Goal: Information Seeking & Learning: Learn about a topic

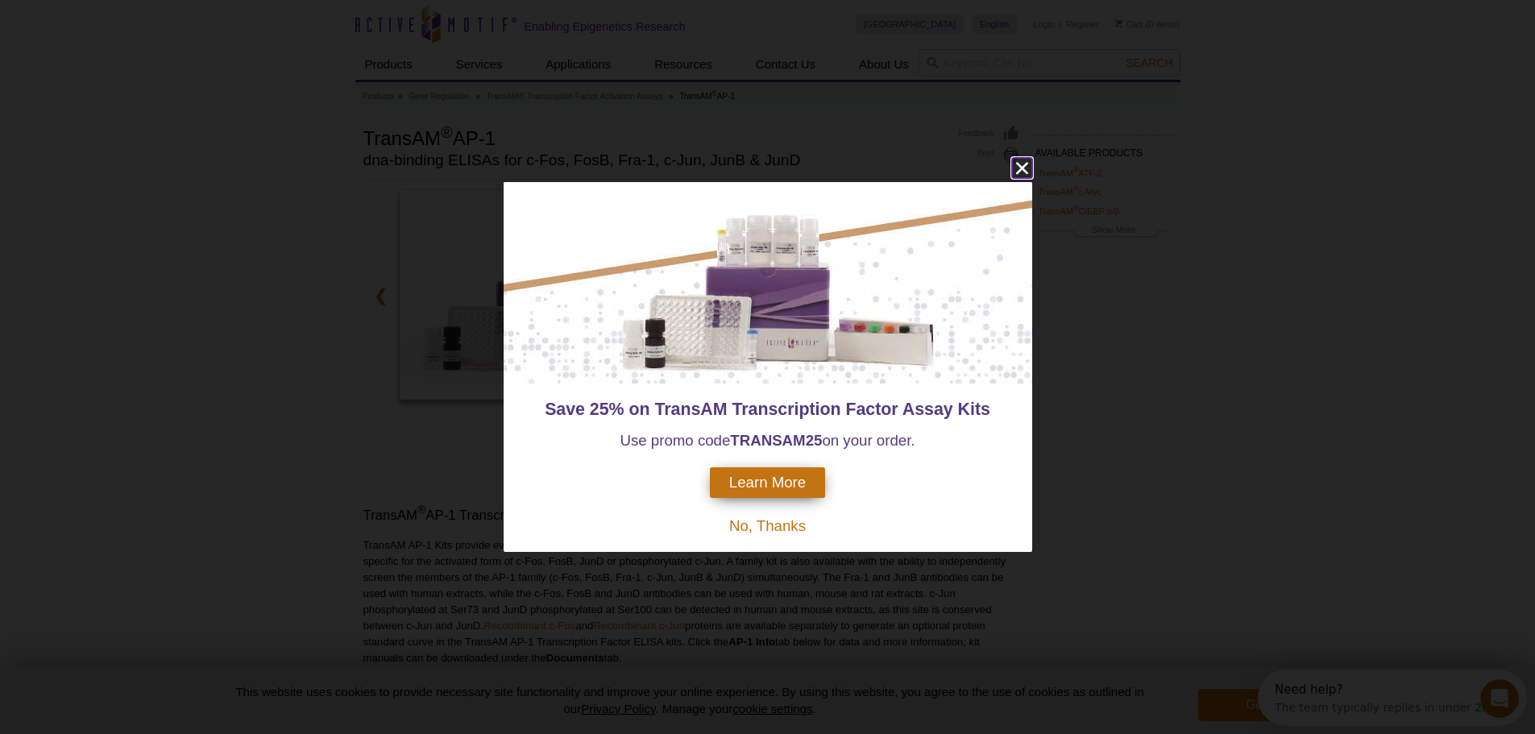
click at [1021, 170] on icon "close" at bounding box center [1022, 169] width 12 height 12
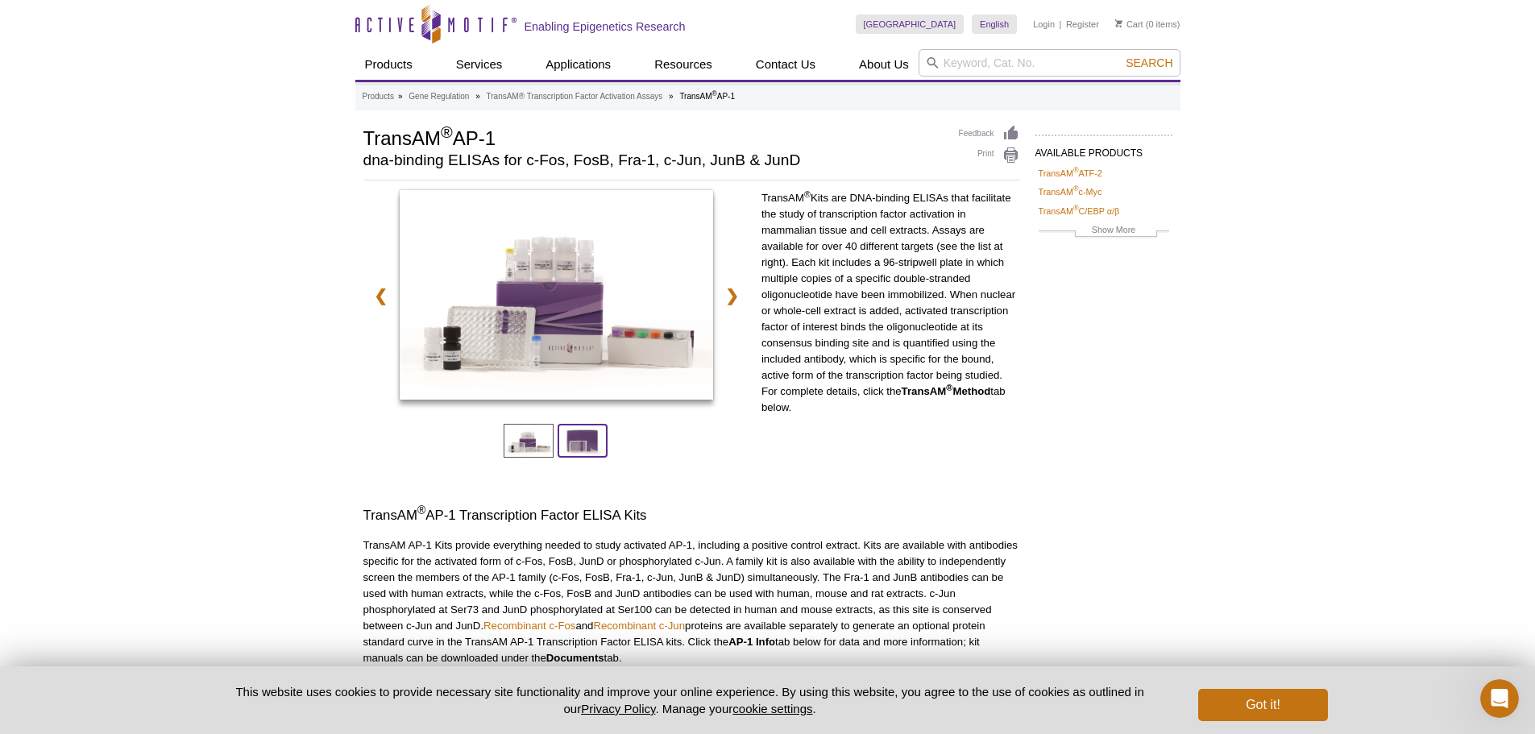
click at [571, 433] on span at bounding box center [583, 441] width 50 height 34
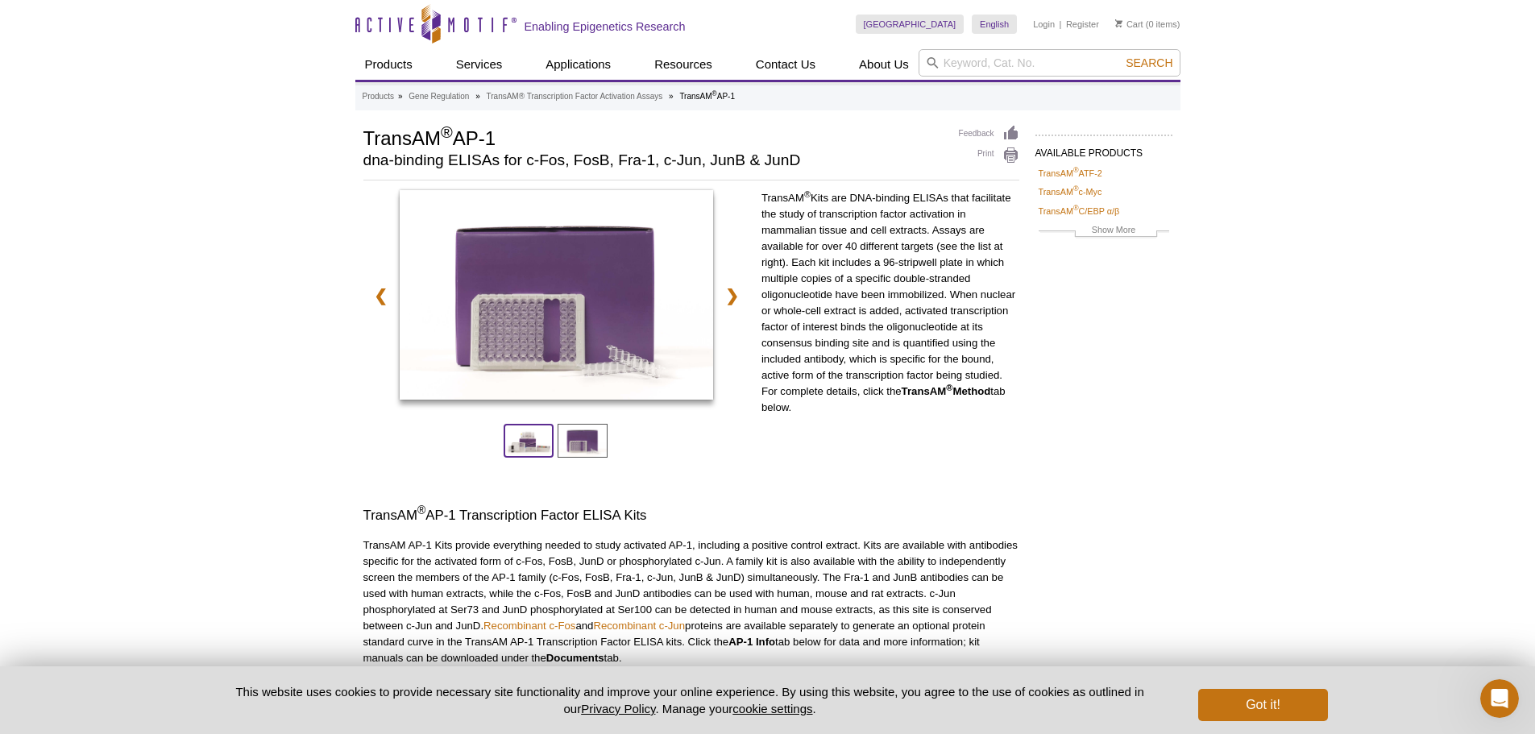
click at [531, 441] on span at bounding box center [529, 441] width 50 height 34
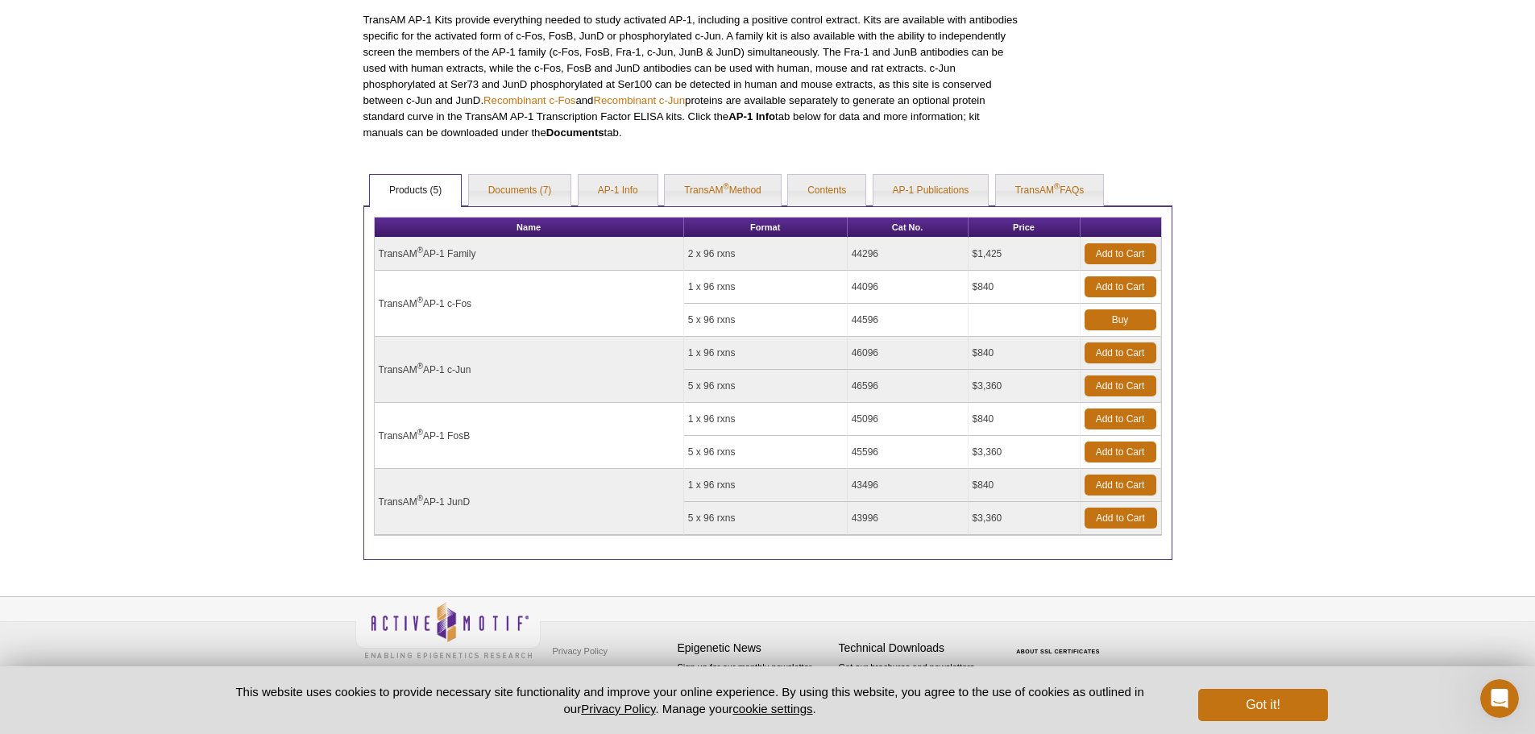
scroll to position [529, 0]
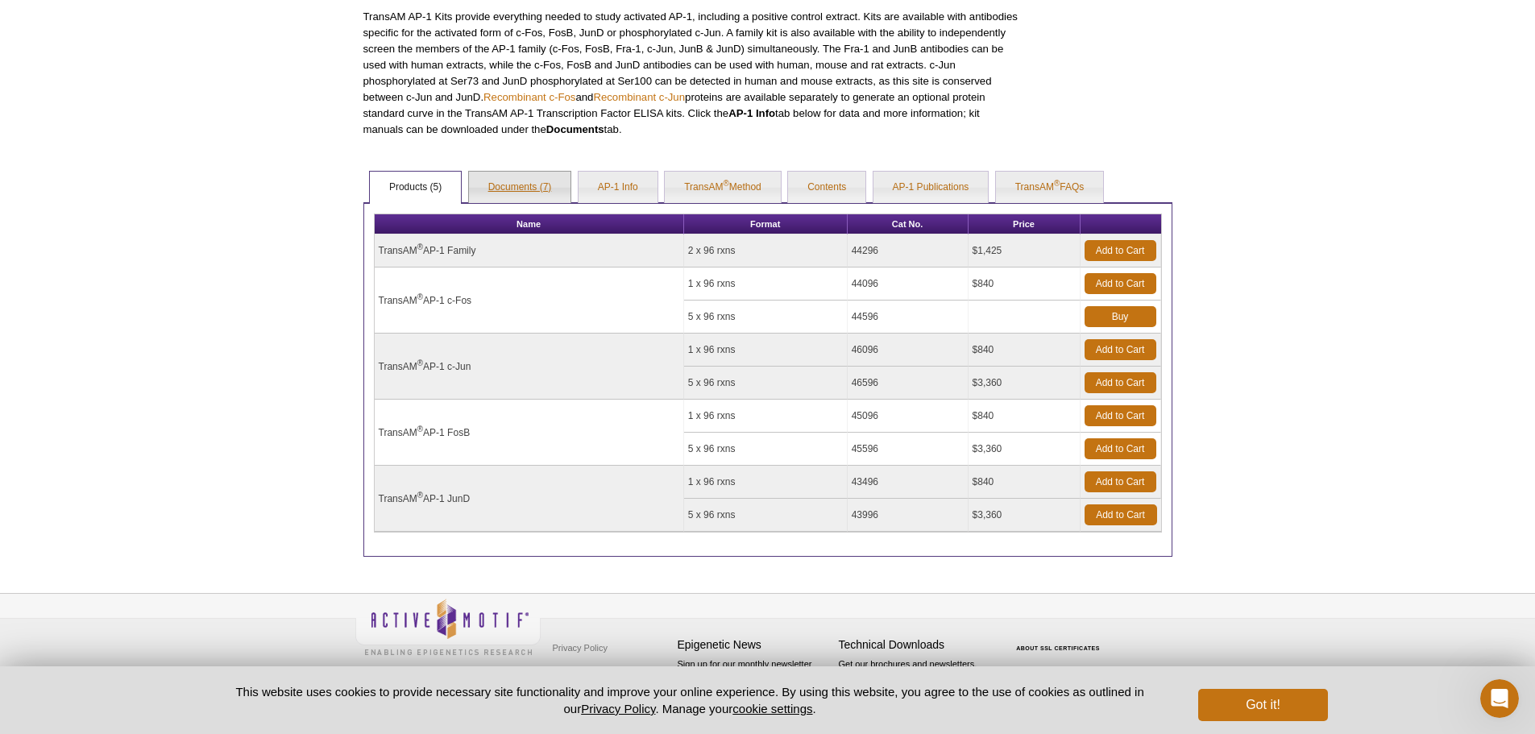
click at [521, 193] on link "Documents (7)" at bounding box center [520, 188] width 102 height 32
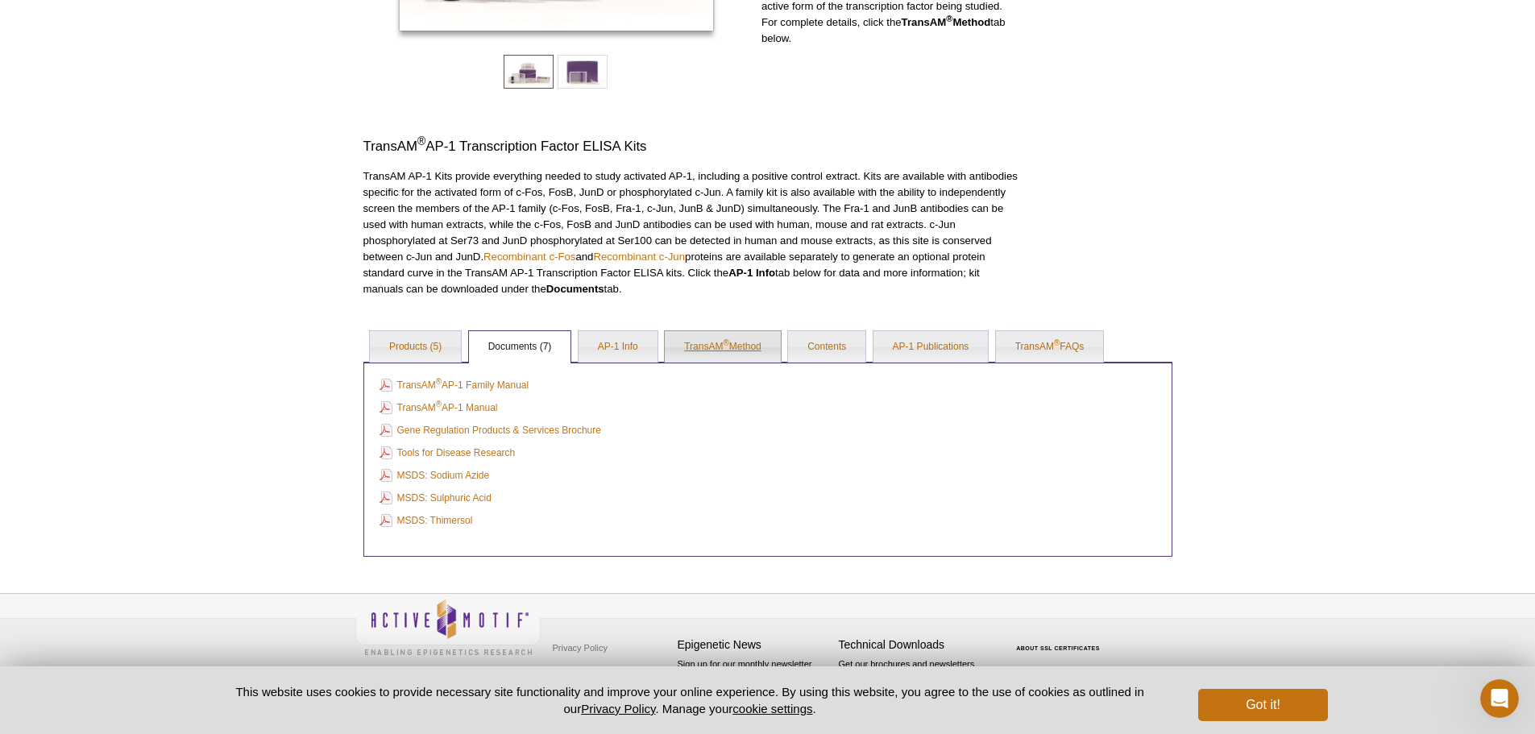
click at [723, 358] on link "TransAM ® Method" at bounding box center [723, 347] width 116 height 32
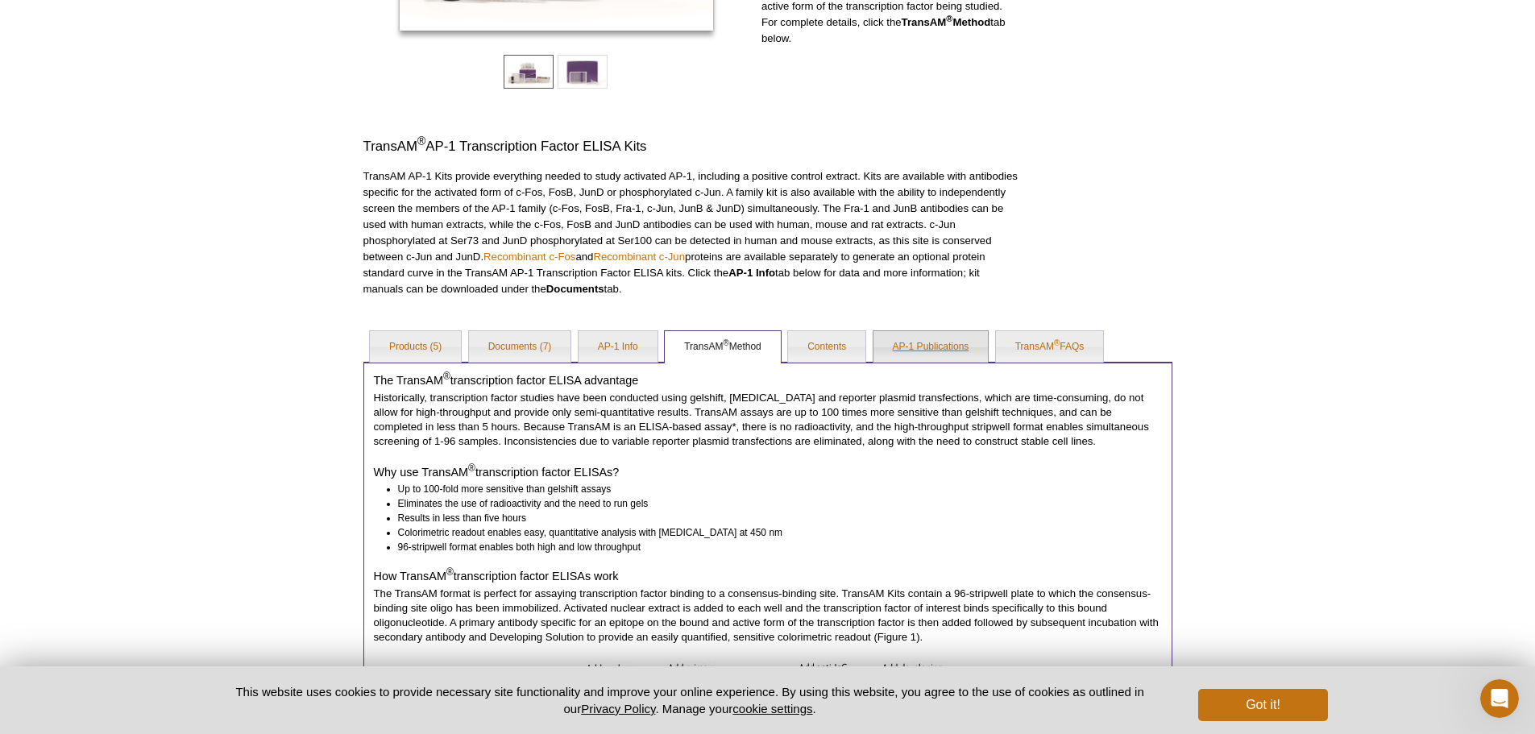
click at [917, 340] on link "AP-1 Publications" at bounding box center [931, 347] width 115 height 32
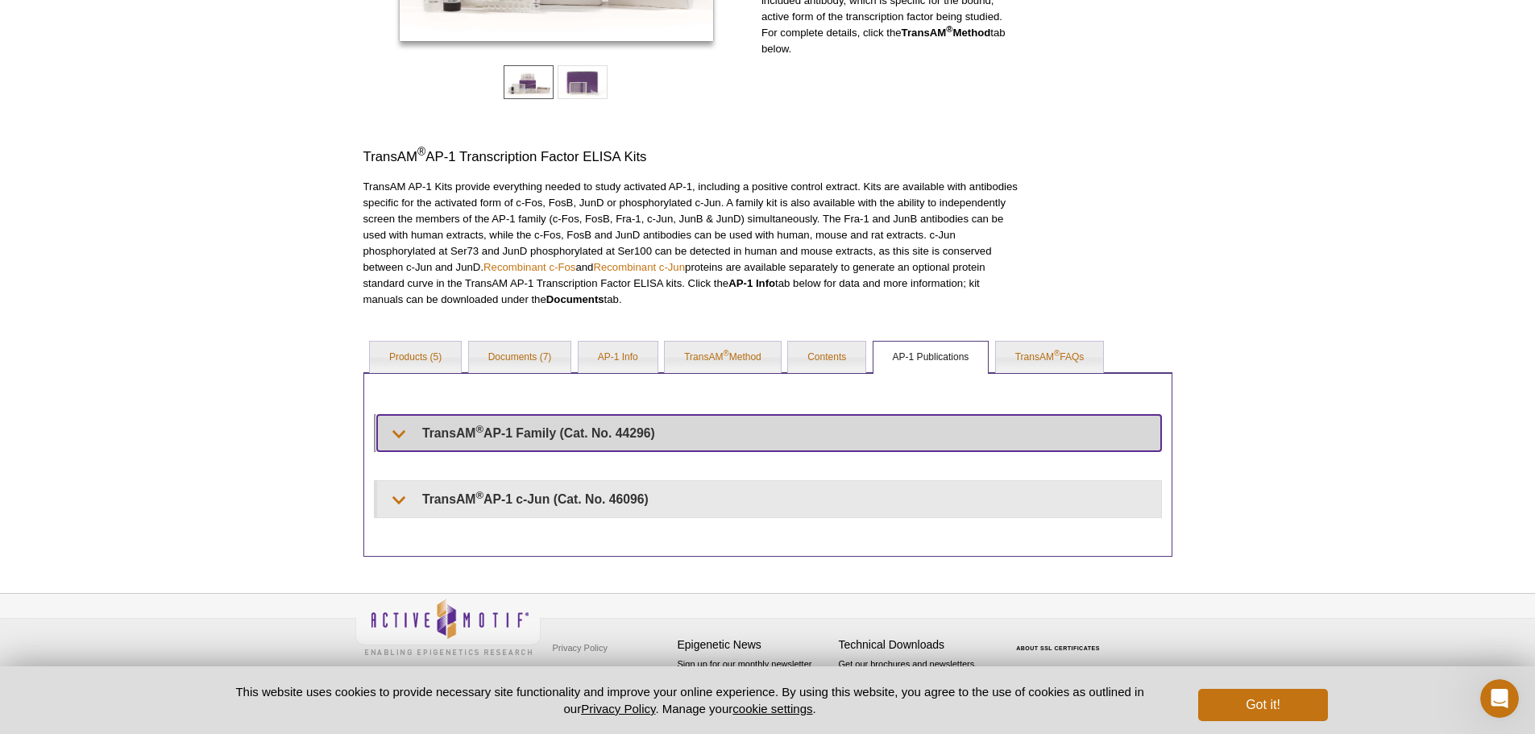
click at [679, 438] on summary "TransAM ® AP-1 Family (Cat. No. 44296)" at bounding box center [769, 433] width 784 height 36
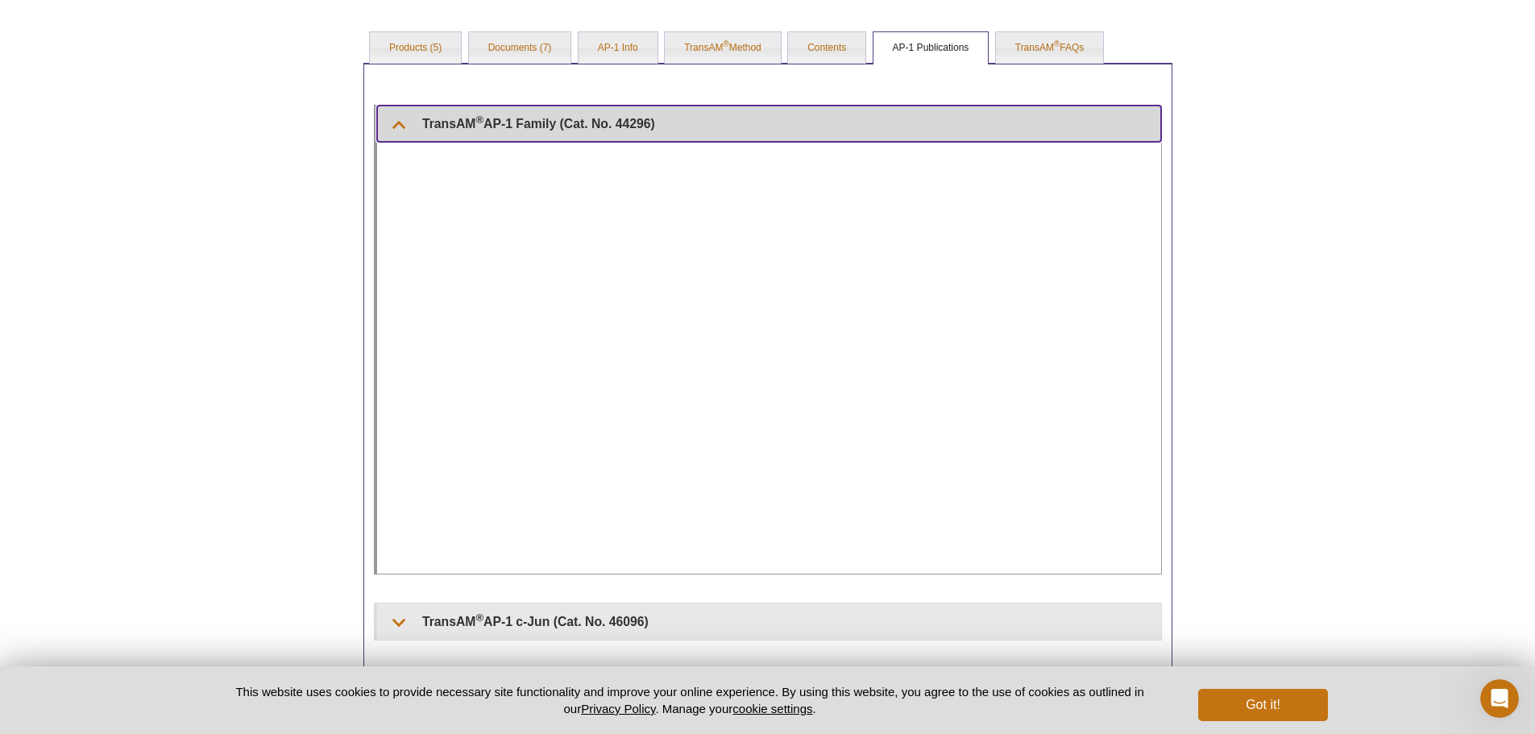
scroll to position [681, 0]
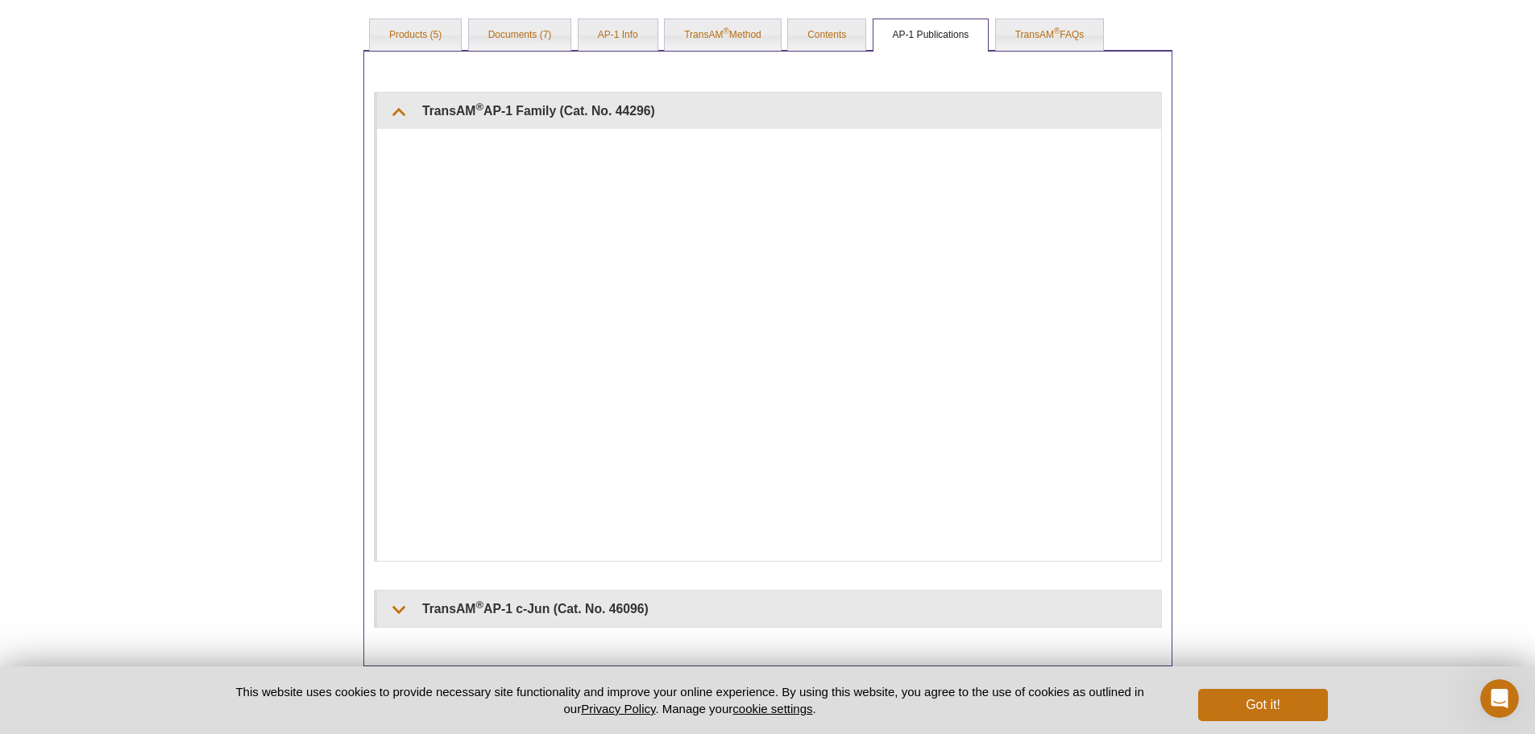
drag, startPoint x: 683, startPoint y: 436, endPoint x: 285, endPoint y: 401, distance: 398.9
click at [255, 409] on div "Active Motif Logo Enabling Epigenetics Research 0 Search Skip to content Active…" at bounding box center [767, 81] width 1535 height 1525
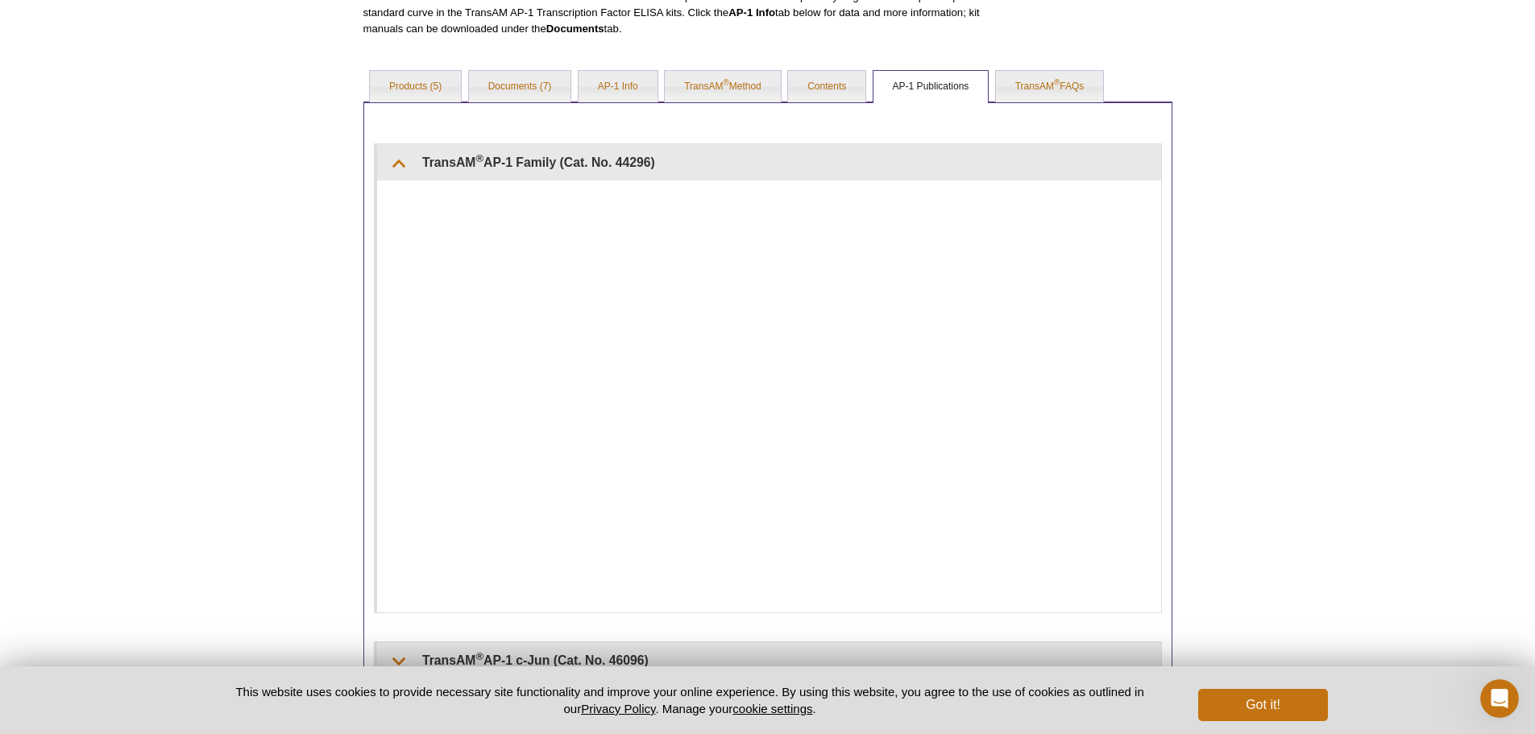
scroll to position [600, 0]
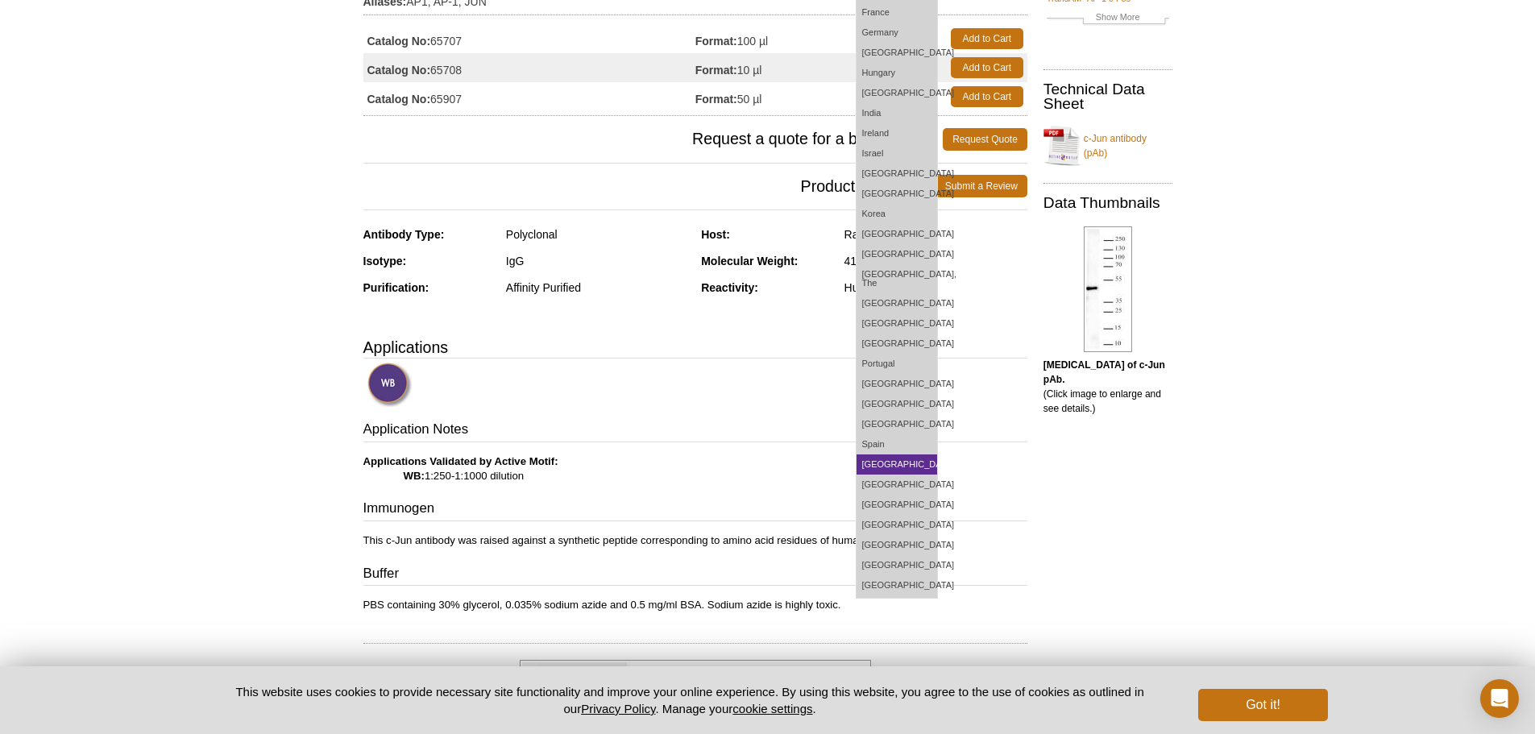
scroll to position [242, 0]
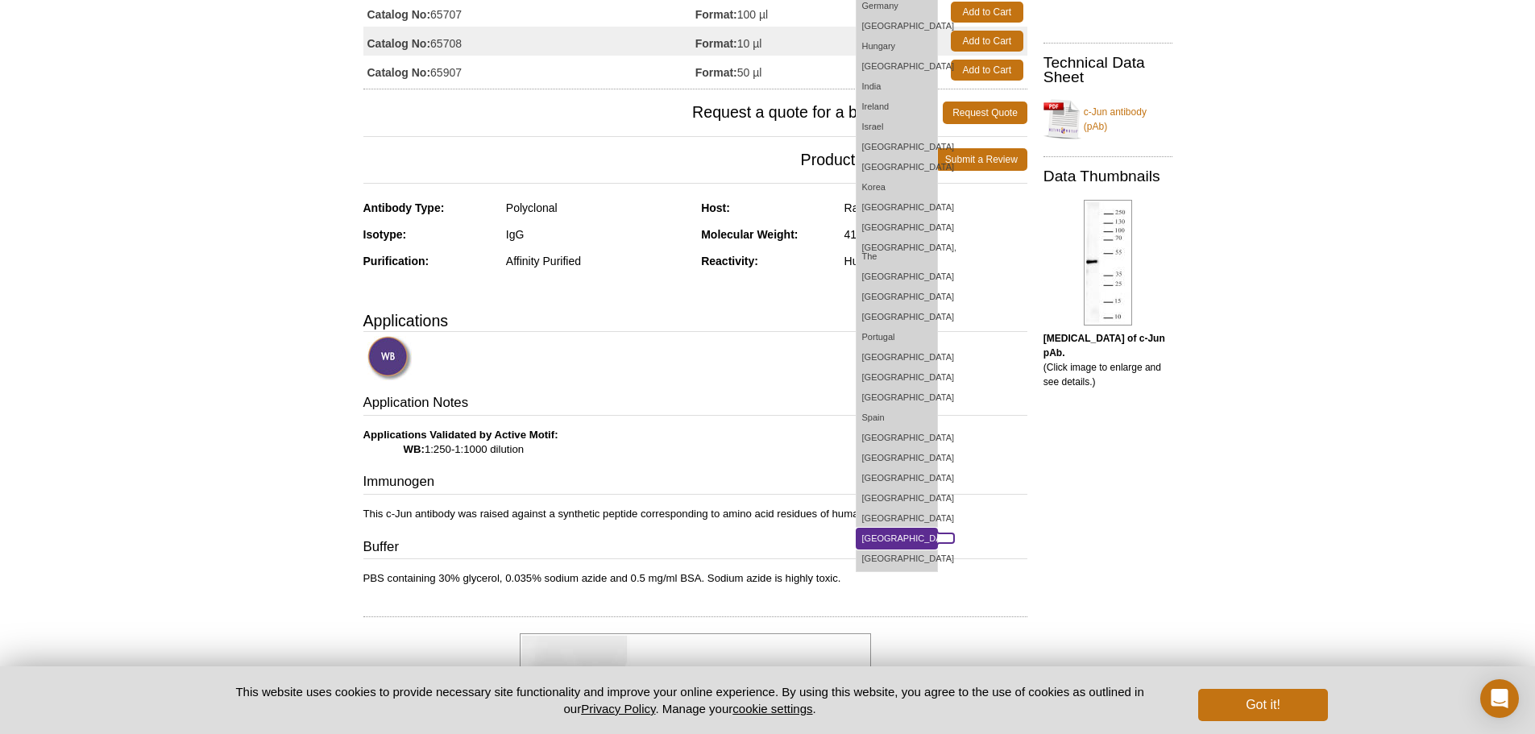
click at [919, 532] on link "[GEOGRAPHIC_DATA]" at bounding box center [897, 539] width 81 height 20
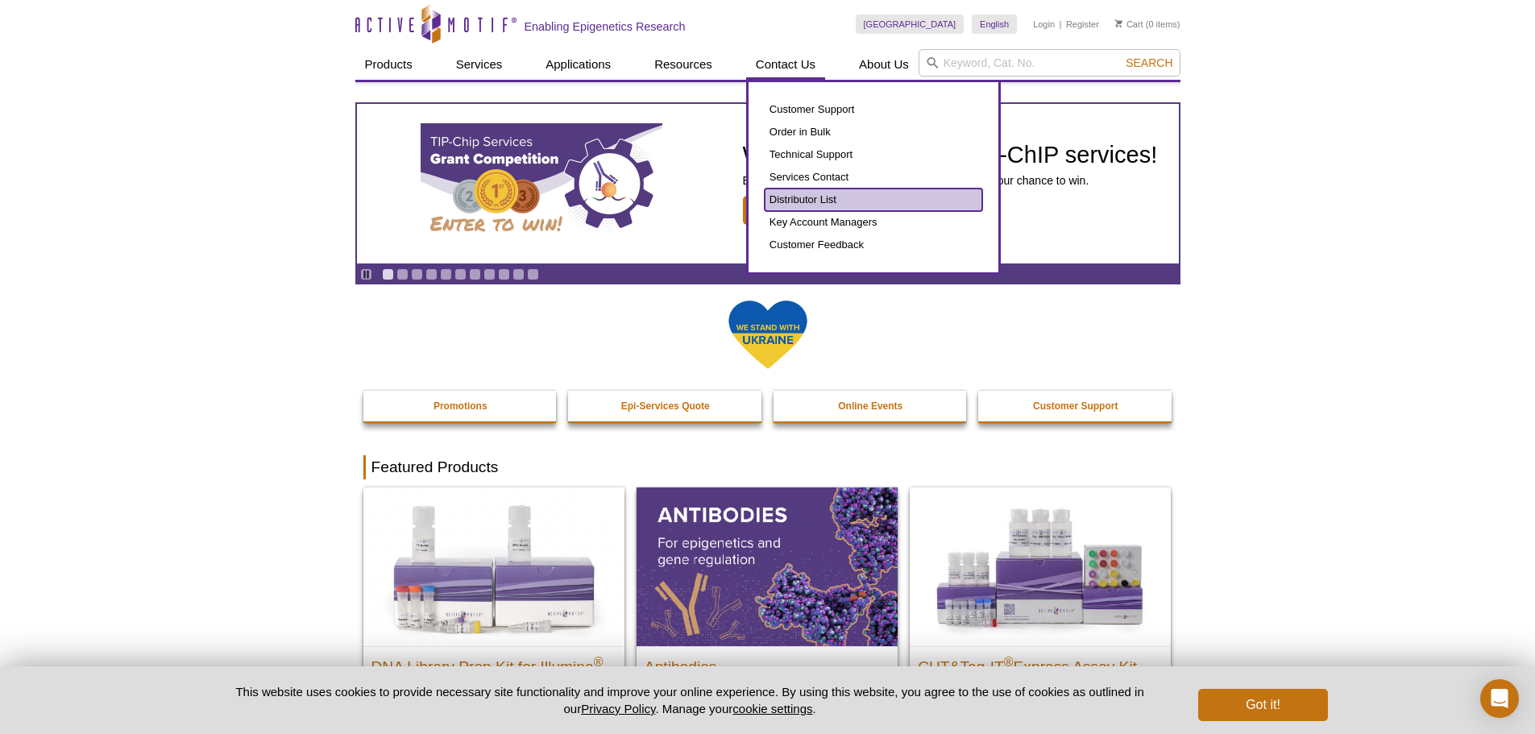
click at [812, 201] on link "Distributor List" at bounding box center [874, 200] width 218 height 23
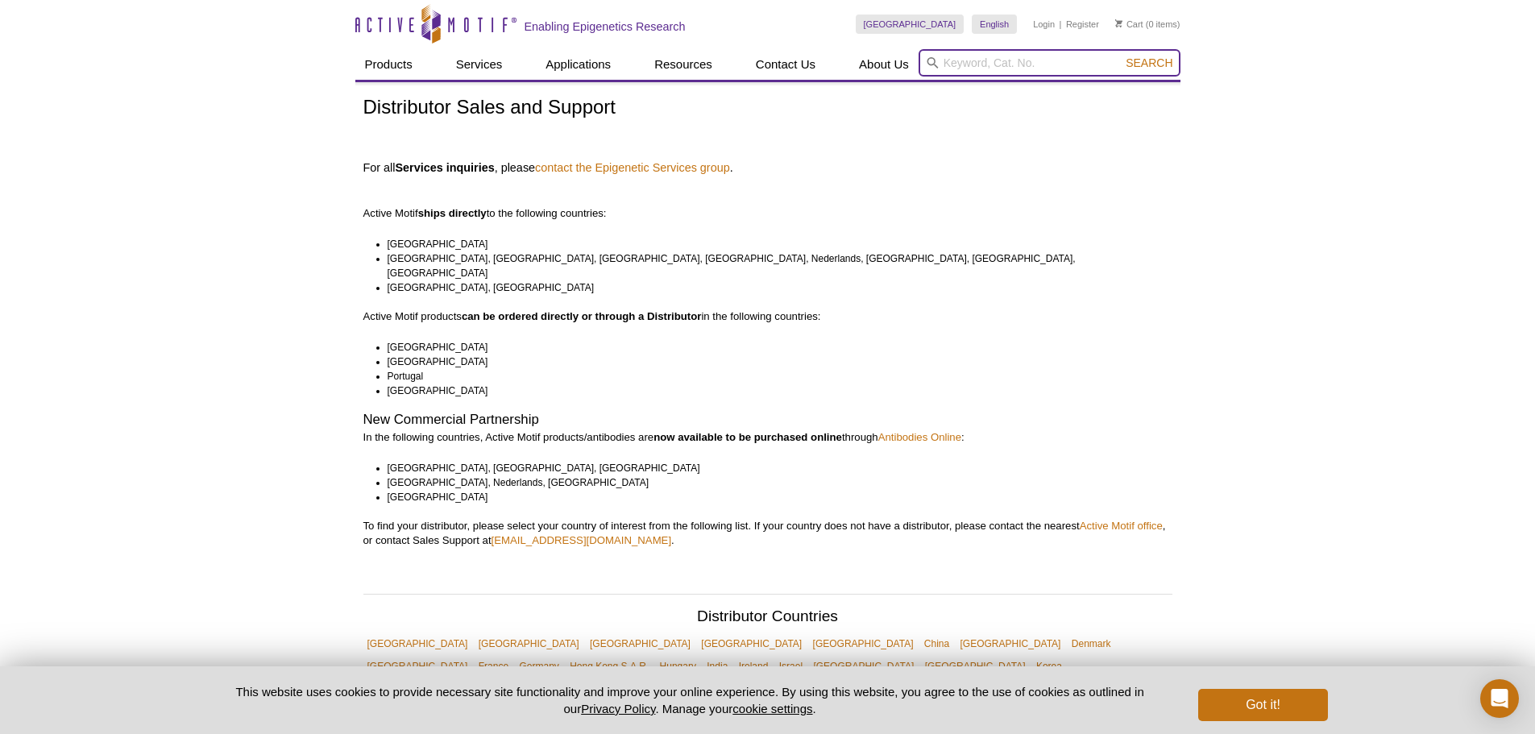
click at [981, 66] on input "search" at bounding box center [1050, 62] width 262 height 27
type input "ap-1"
click at [1121, 56] on button "Search" at bounding box center [1149, 63] width 56 height 15
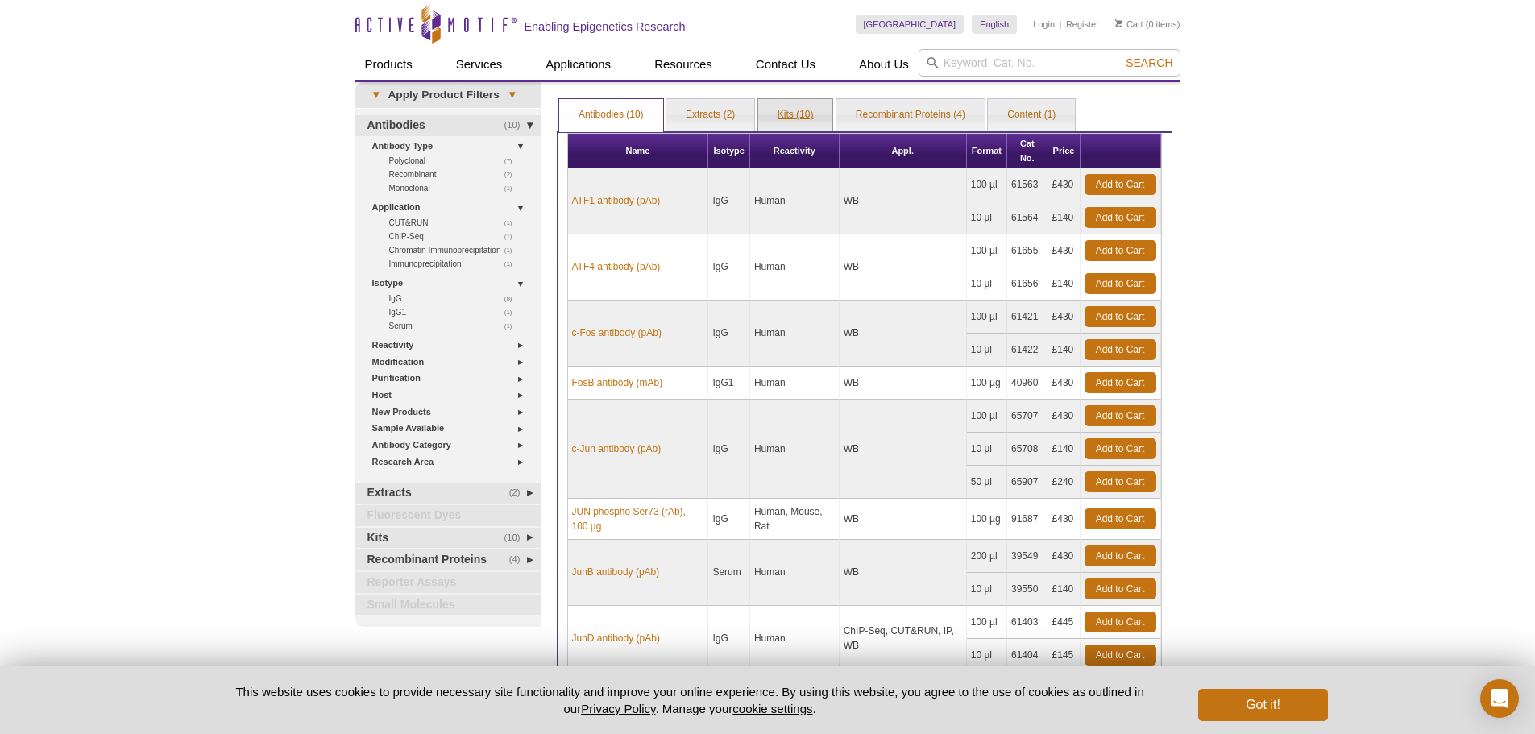
click at [824, 123] on link "Kits (10)" at bounding box center [795, 115] width 75 height 32
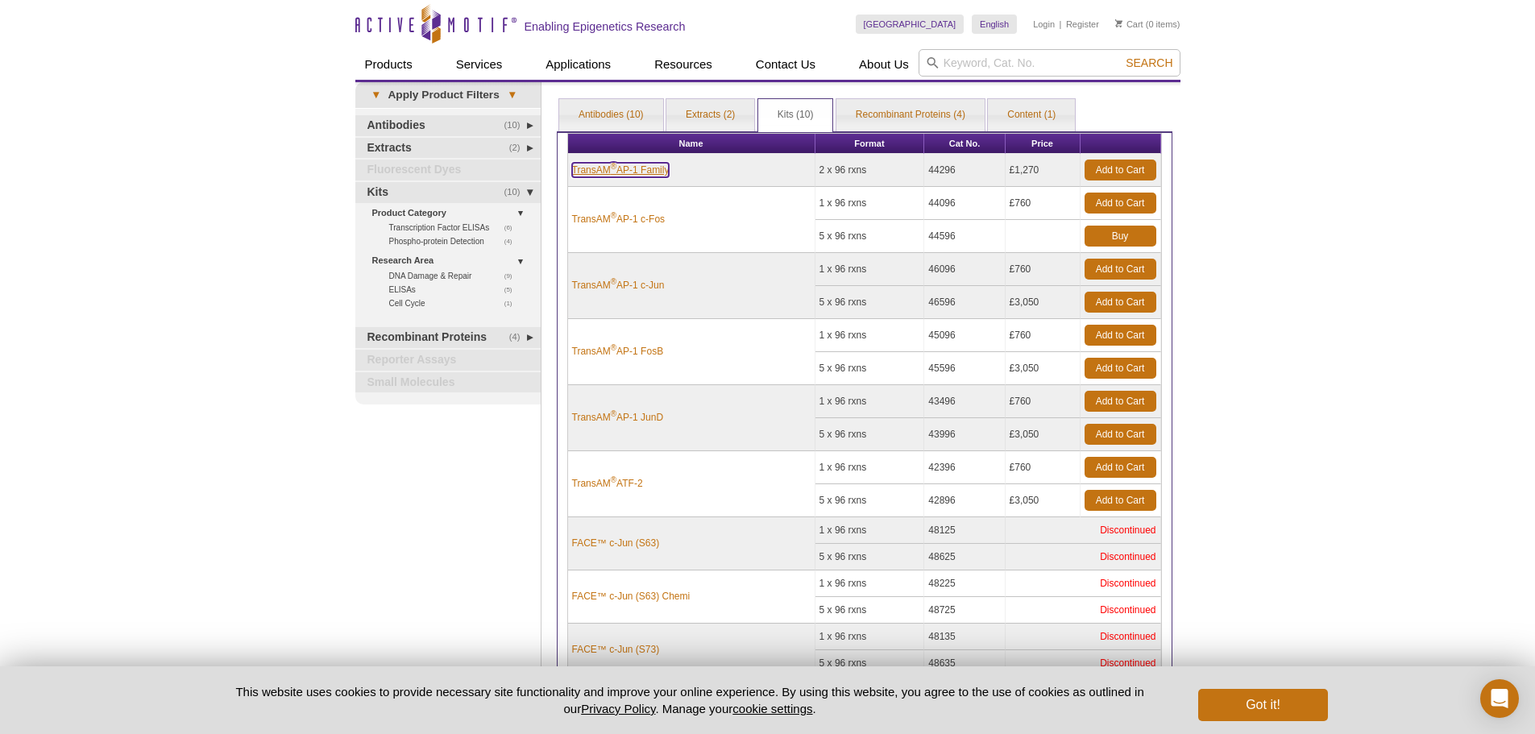
click at [644, 171] on link "TransAM ® AP-1 Family" at bounding box center [621, 170] width 98 height 15
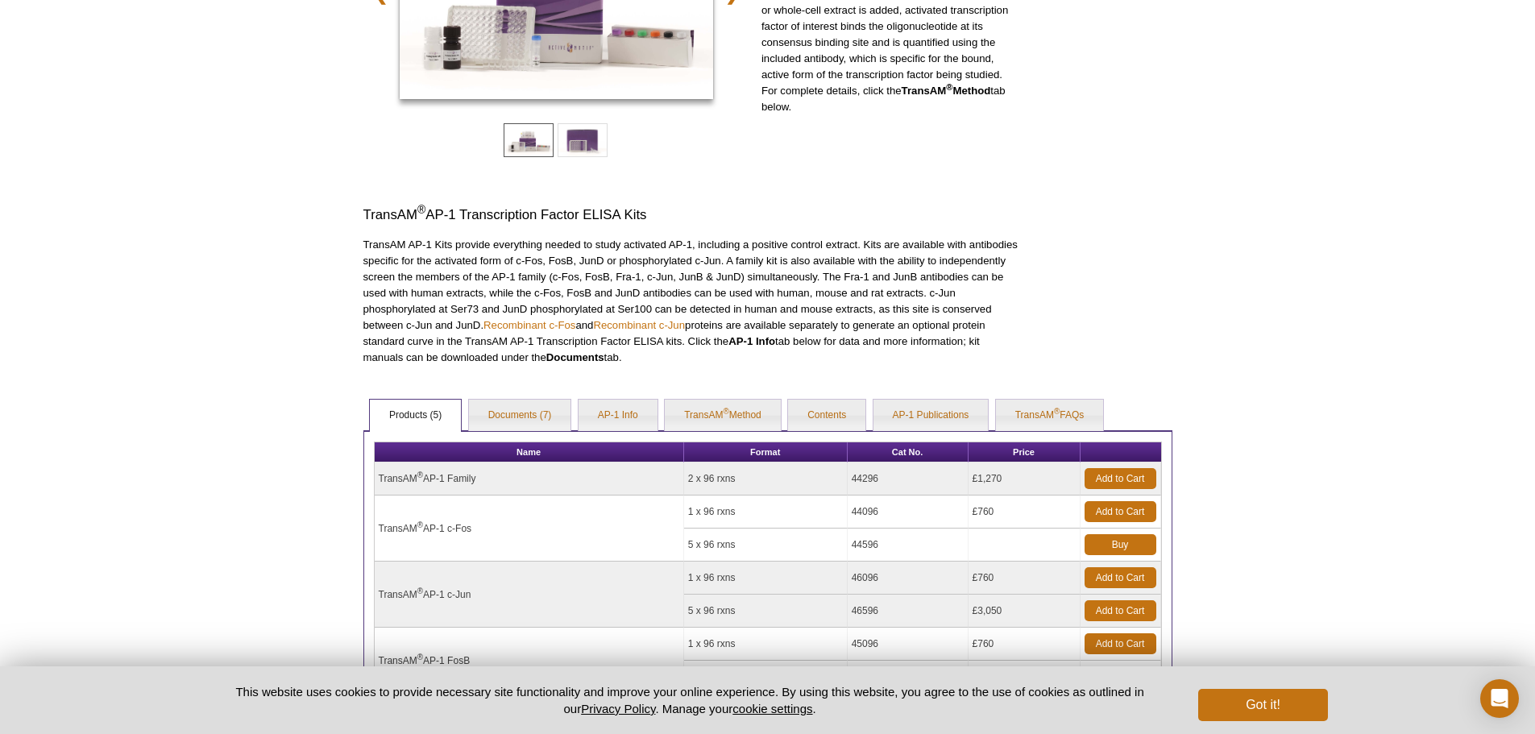
scroll to position [322, 0]
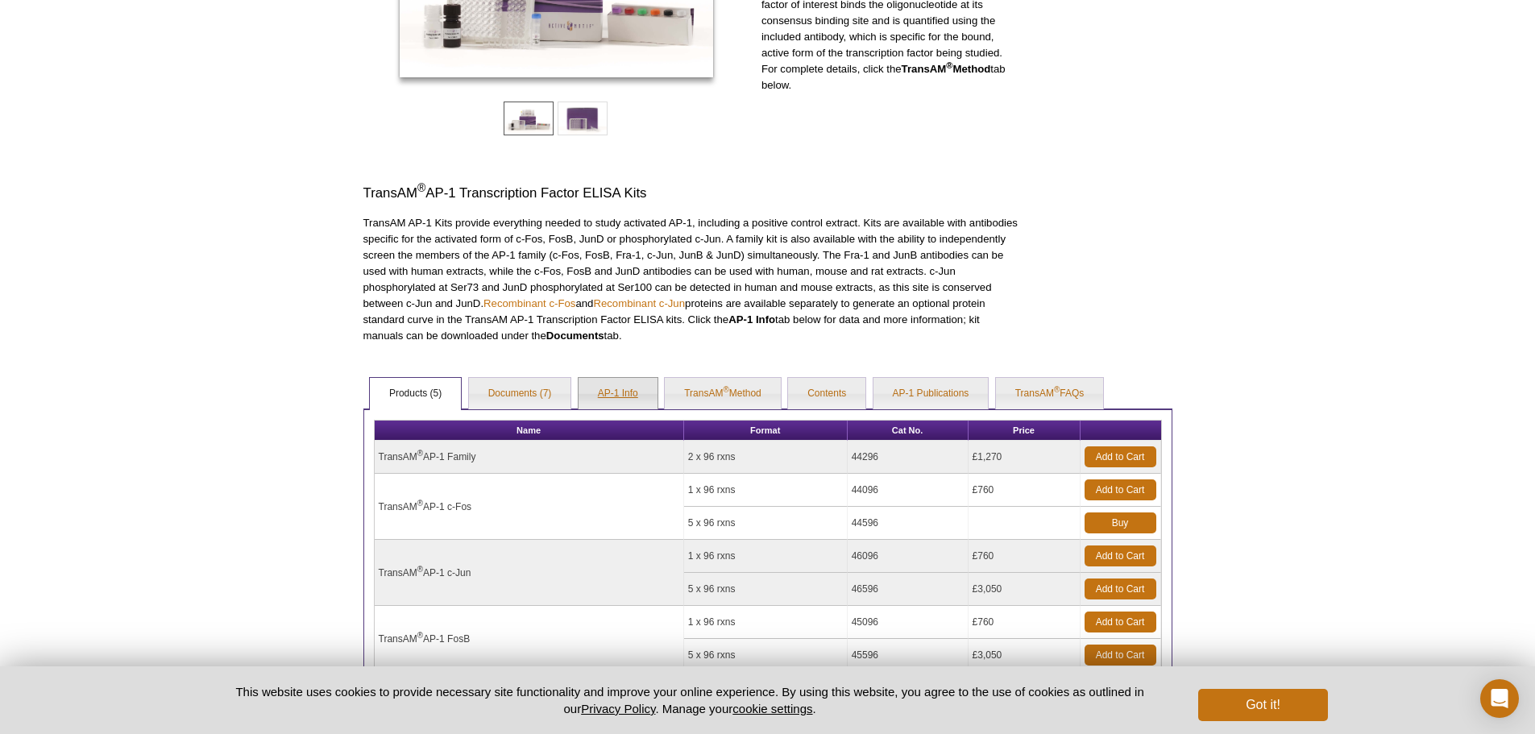
click at [629, 384] on link "AP-1 Info" at bounding box center [618, 394] width 79 height 32
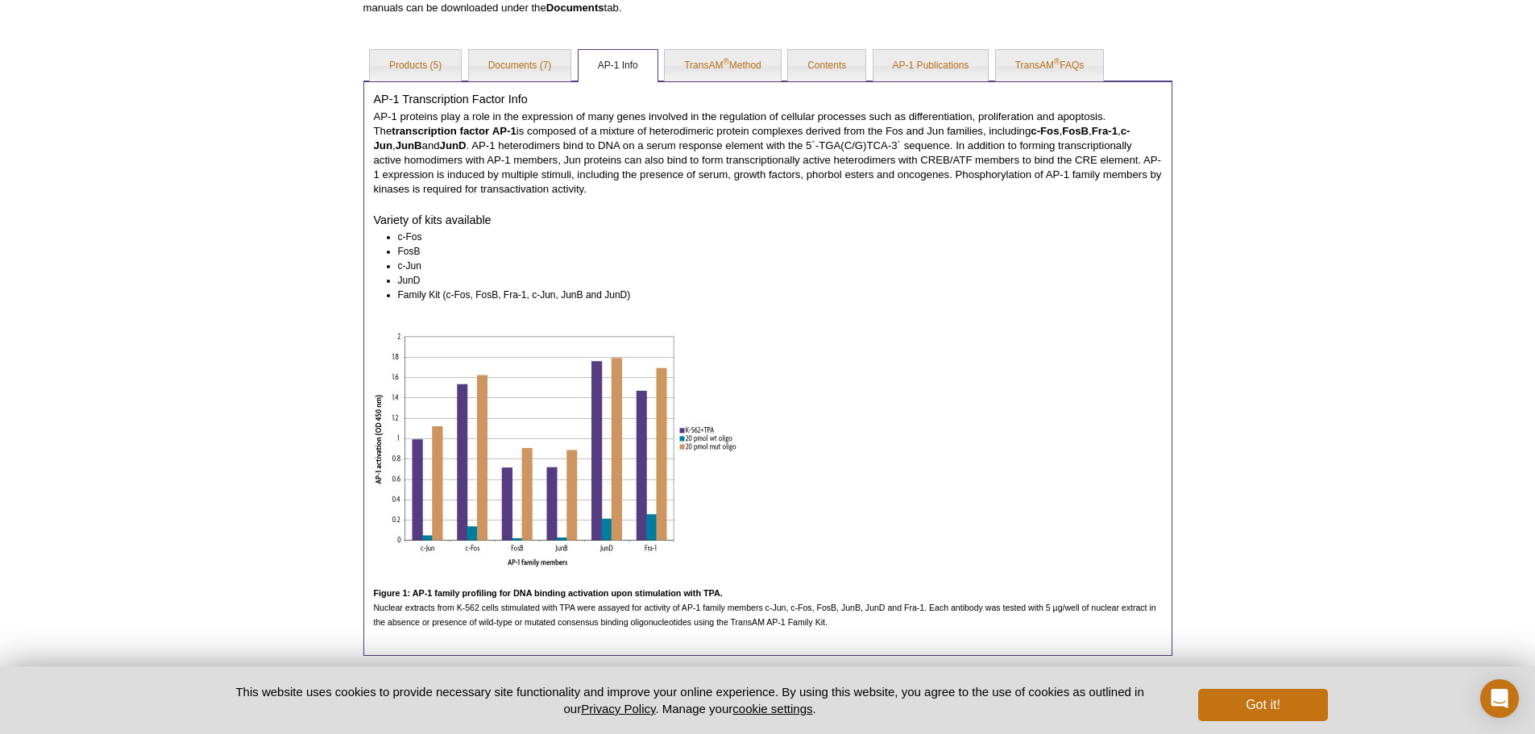
scroll to position [508, 0]
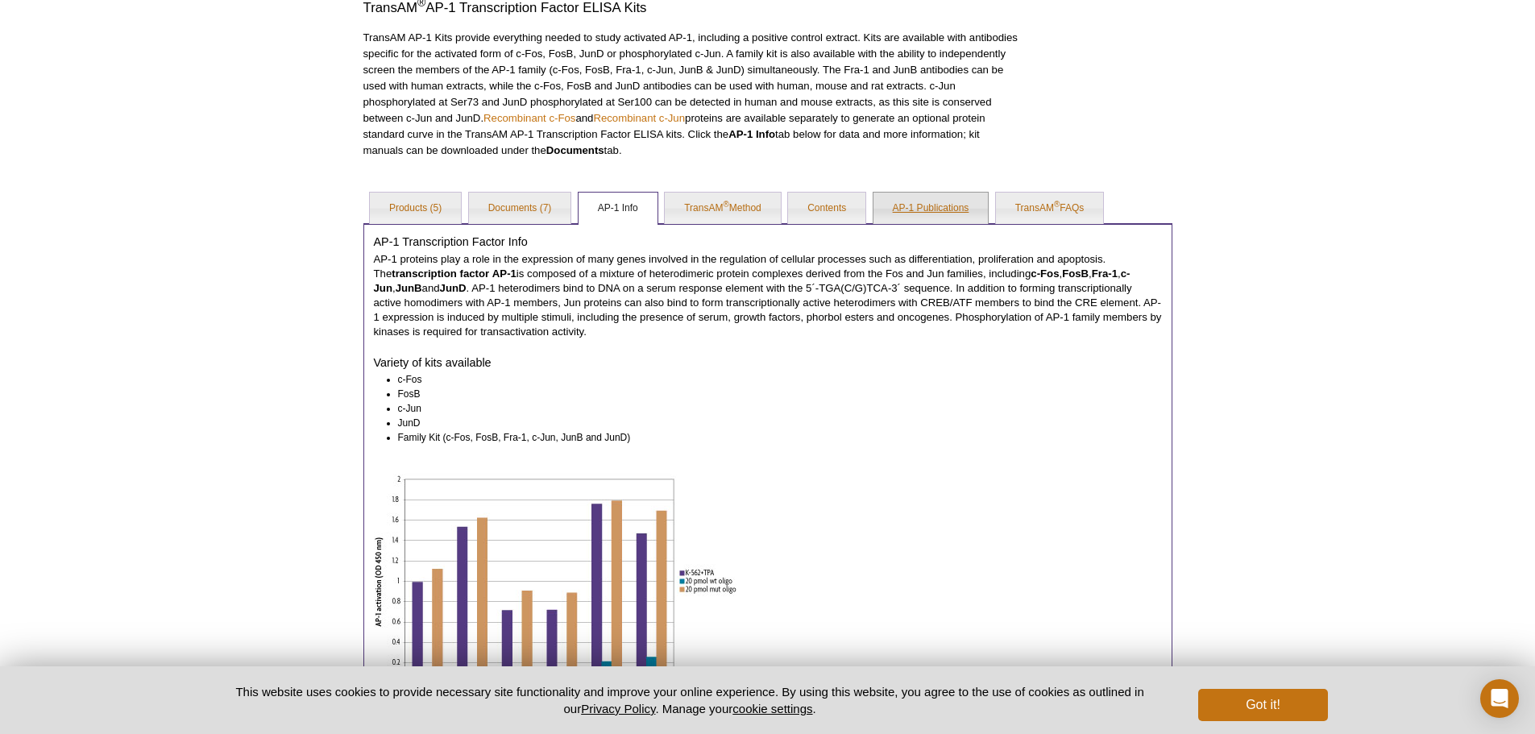
click at [924, 202] on link "AP-1 Publications" at bounding box center [931, 209] width 115 height 32
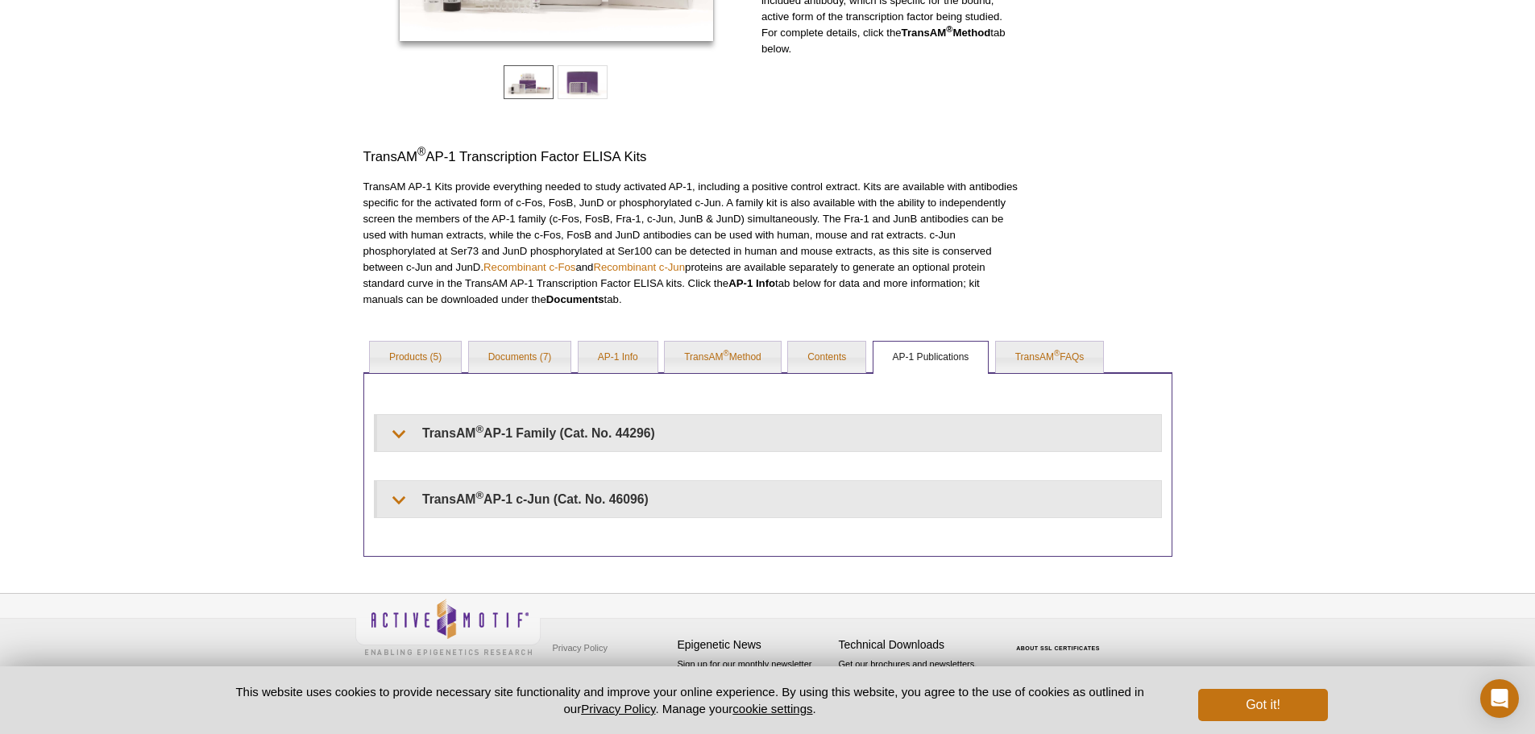
scroll to position [359, 0]
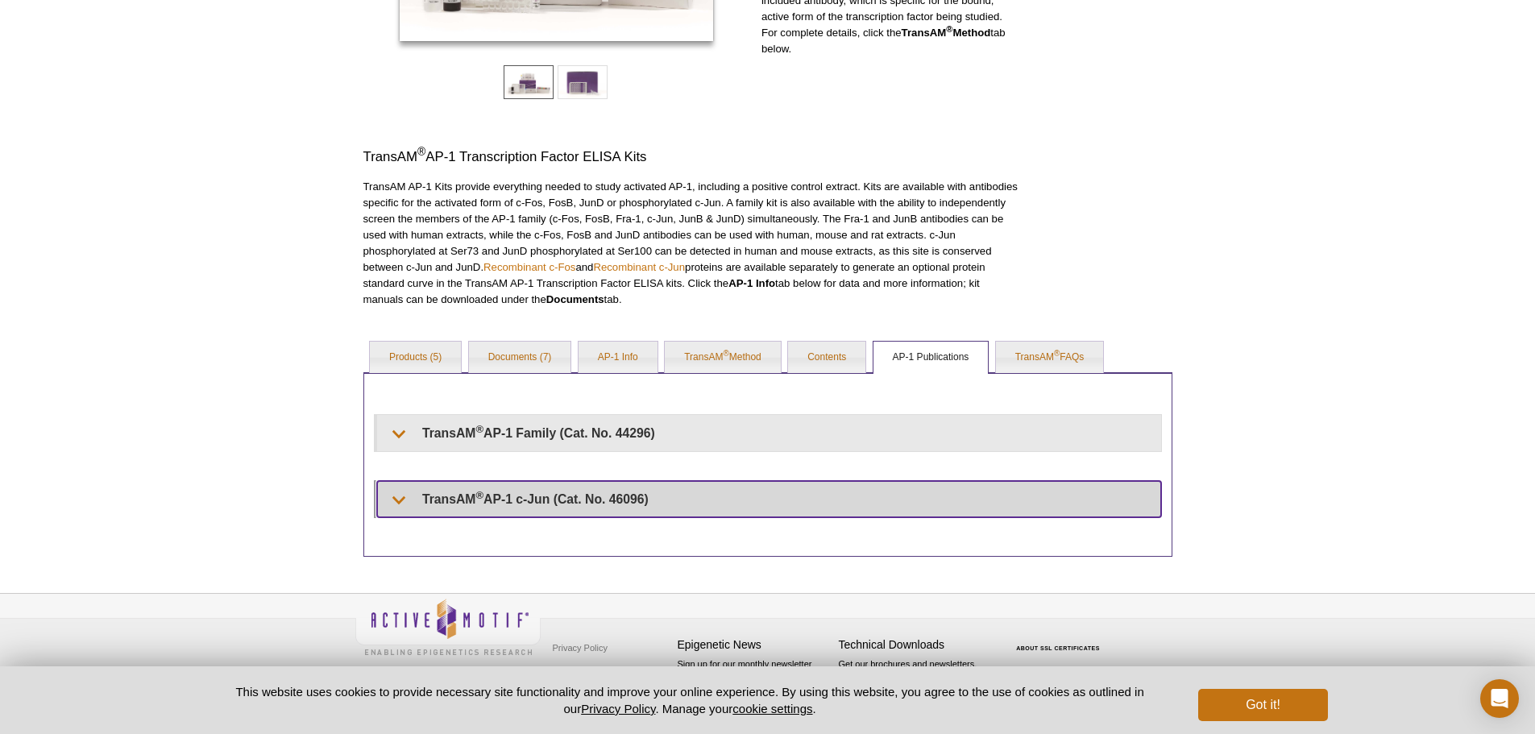
click at [551, 495] on summary "TransAM ® AP-1 c-Jun (Cat. No. 46096)" at bounding box center [769, 499] width 784 height 36
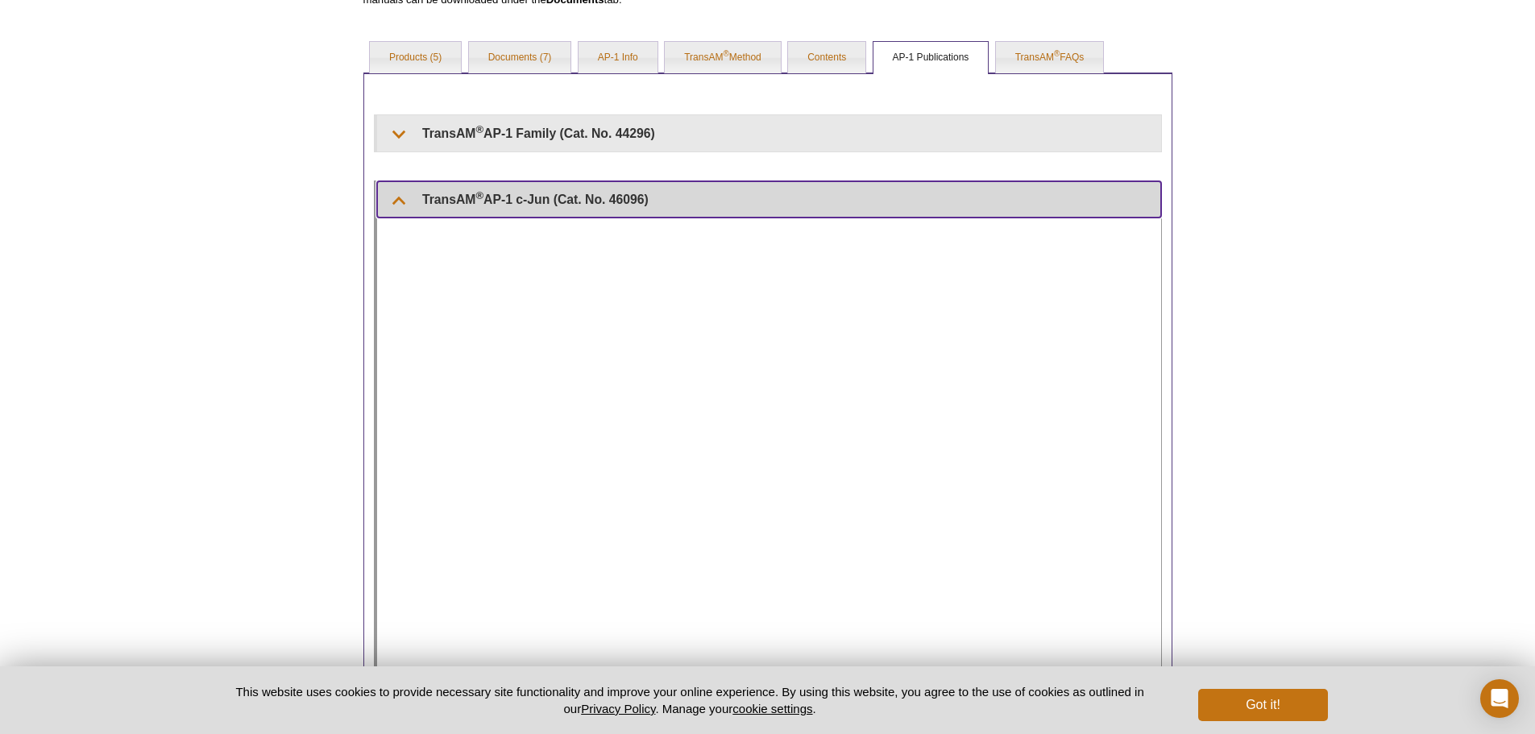
scroll to position [631, 0]
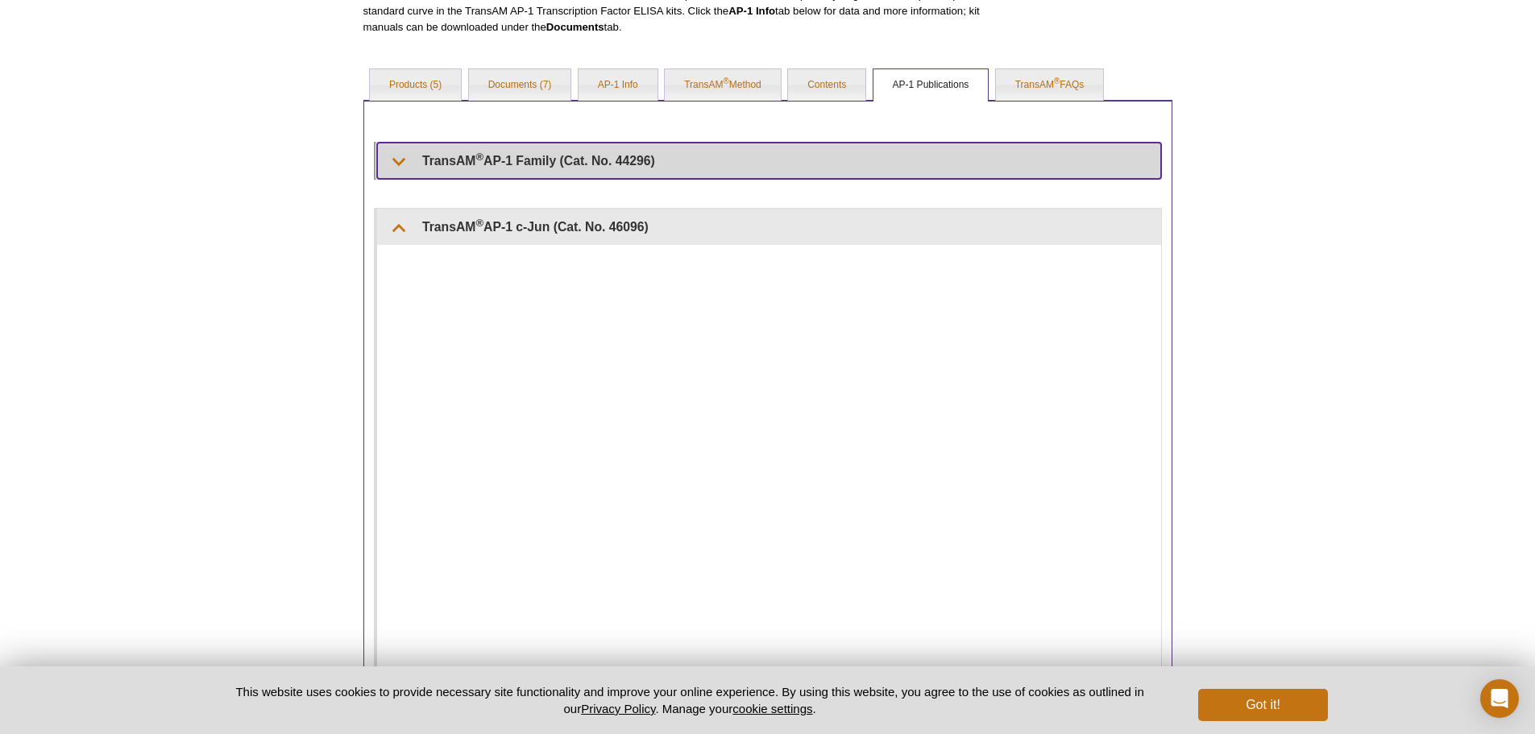
click at [463, 165] on summary "TransAM ® AP-1 Family (Cat. No. 44296)" at bounding box center [769, 161] width 784 height 36
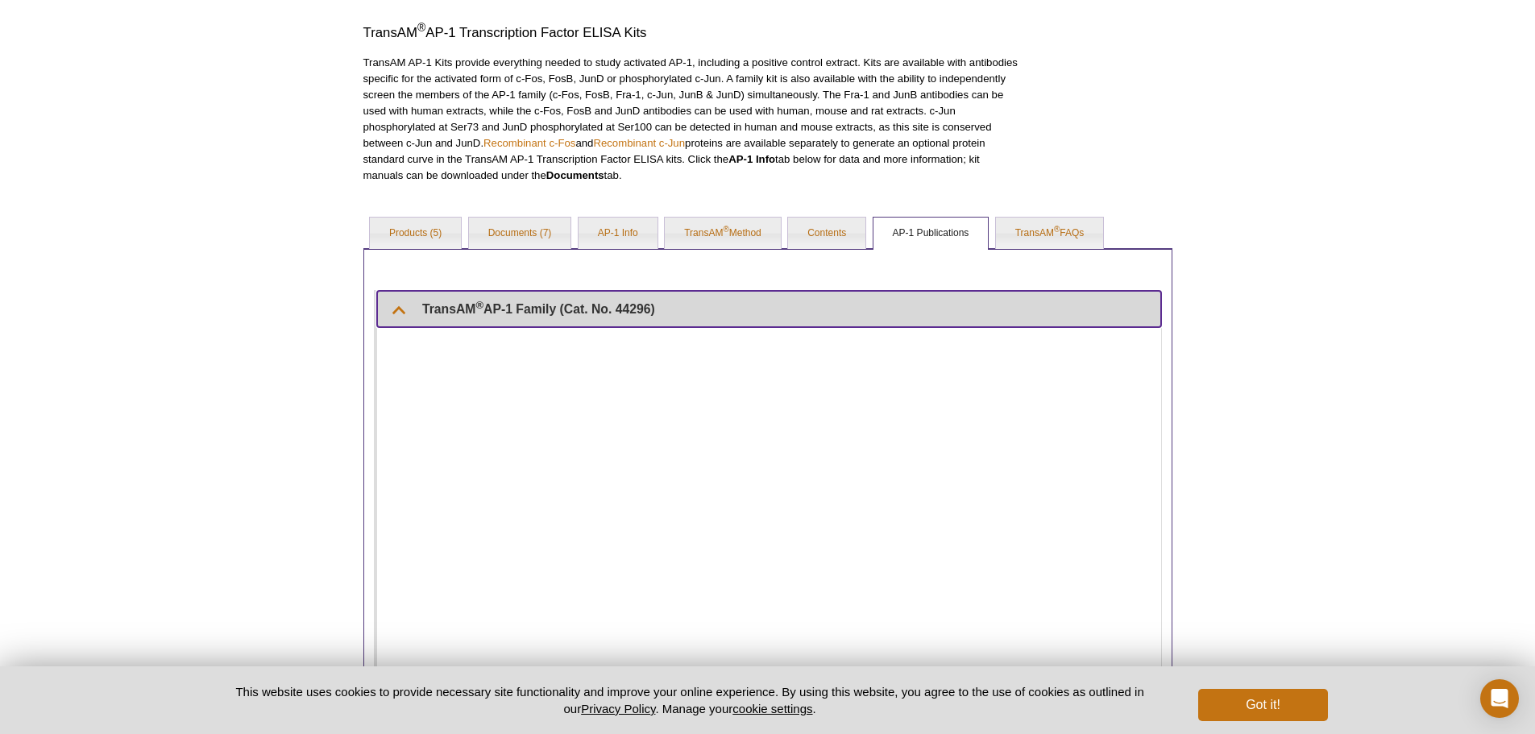
scroll to position [470, 0]
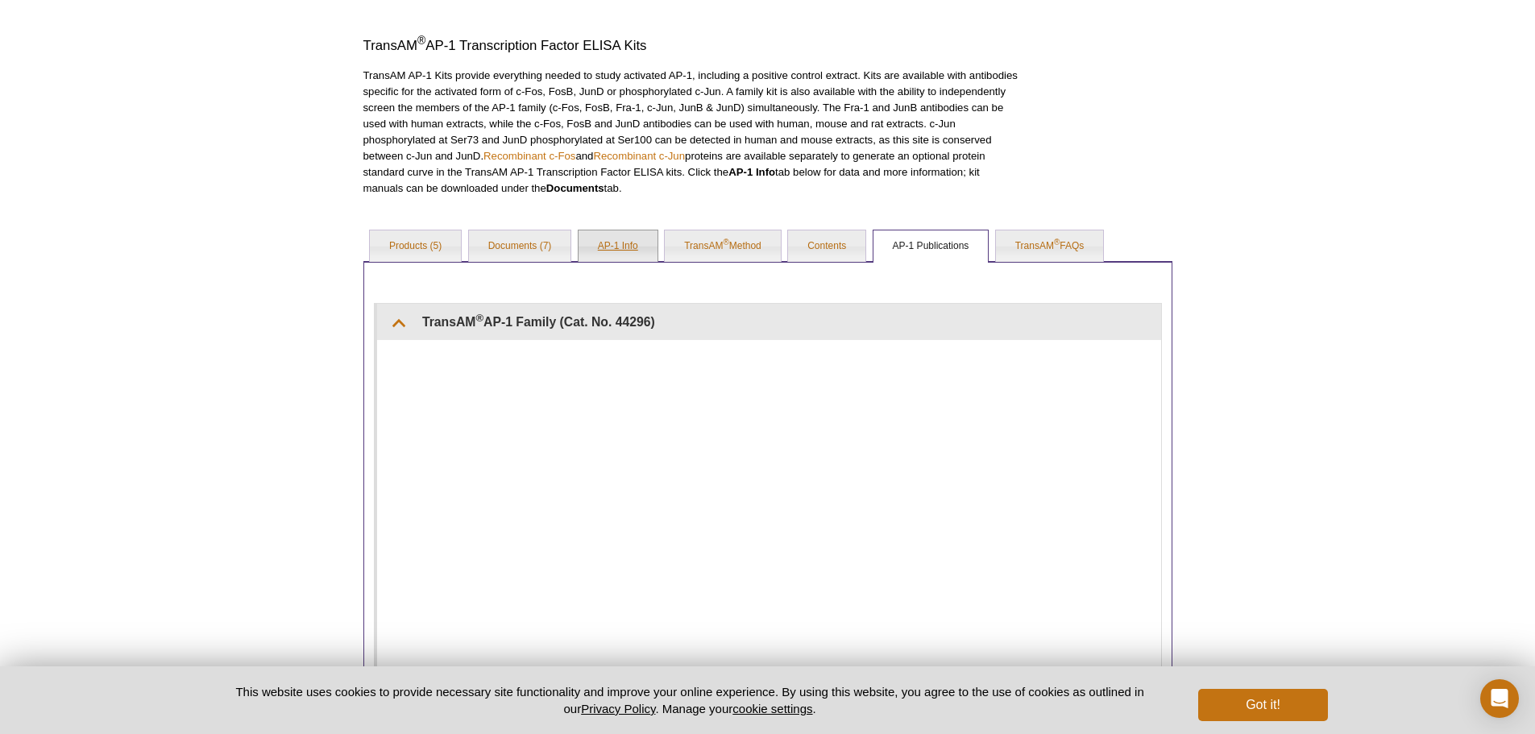
click at [651, 253] on link "AP-1 Info" at bounding box center [618, 247] width 79 height 32
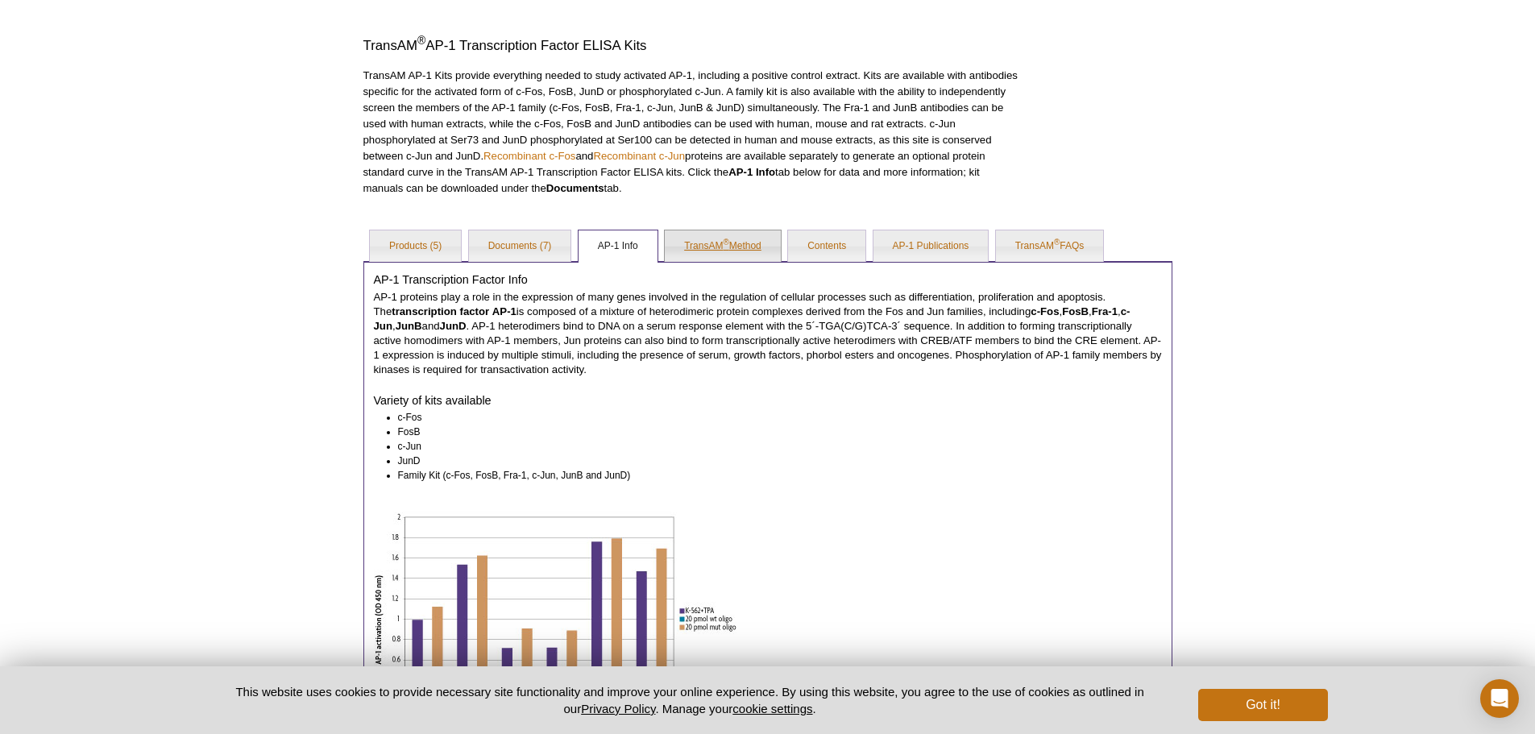
click at [737, 252] on link "TransAM ® Method" at bounding box center [723, 247] width 116 height 32
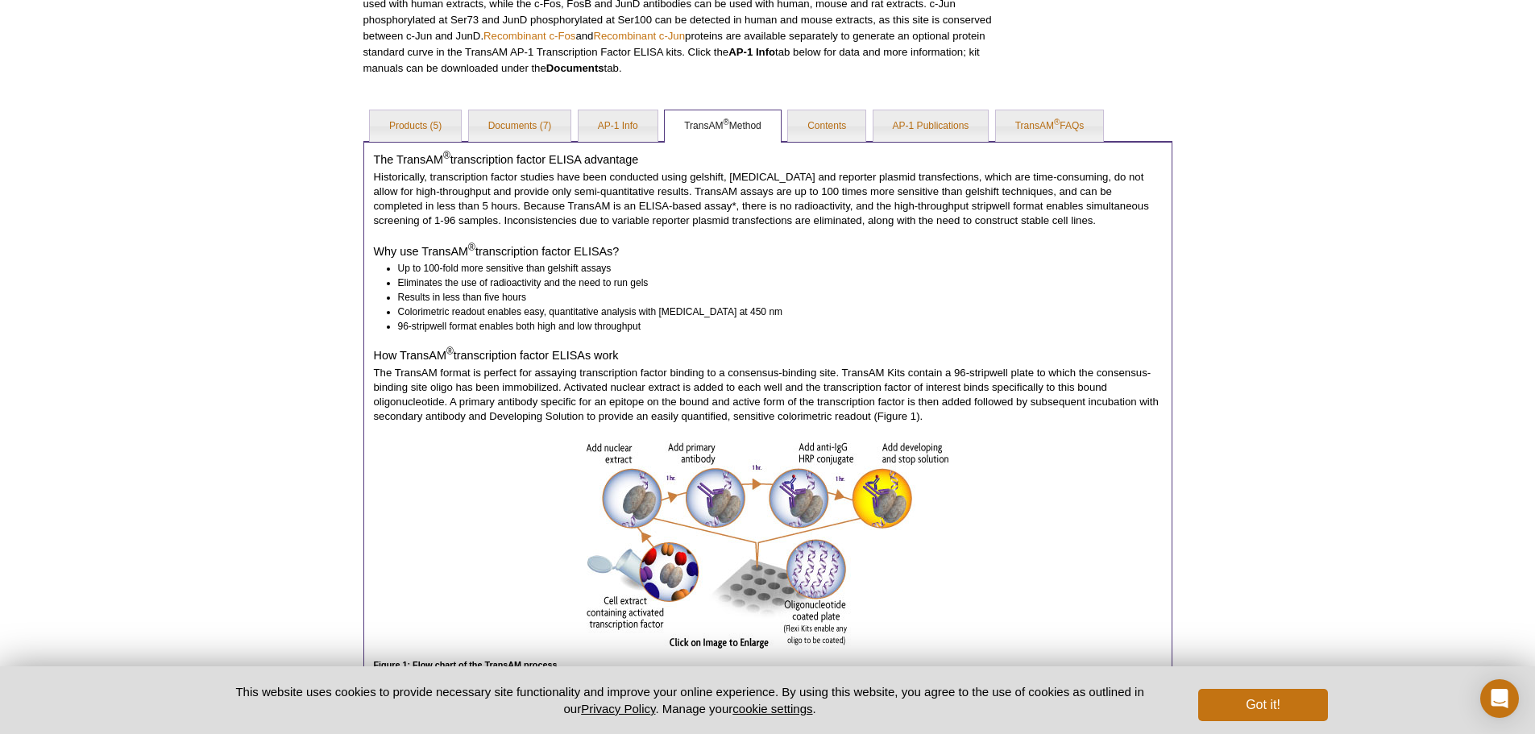
scroll to position [389, 0]
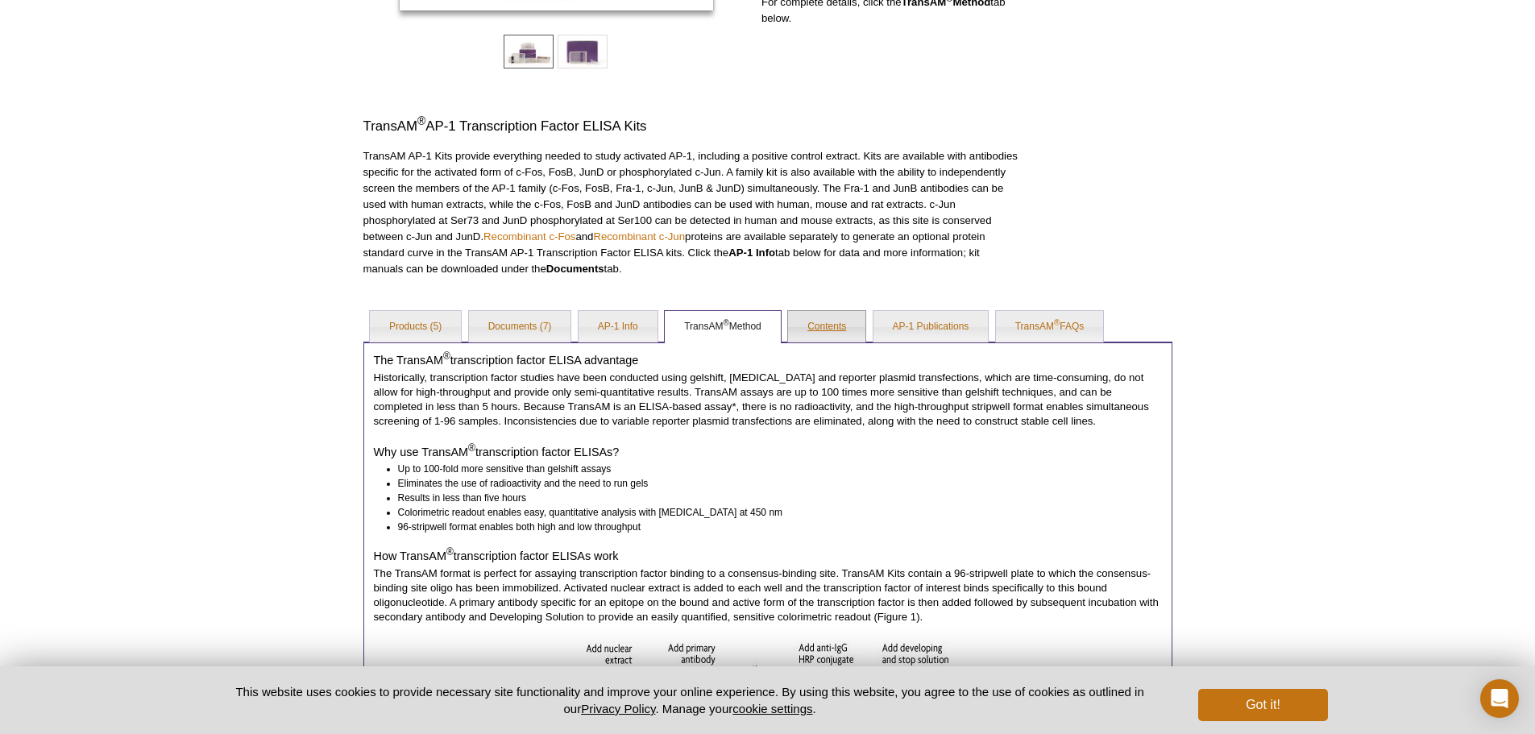
click at [811, 327] on link "Contents" at bounding box center [826, 327] width 77 height 32
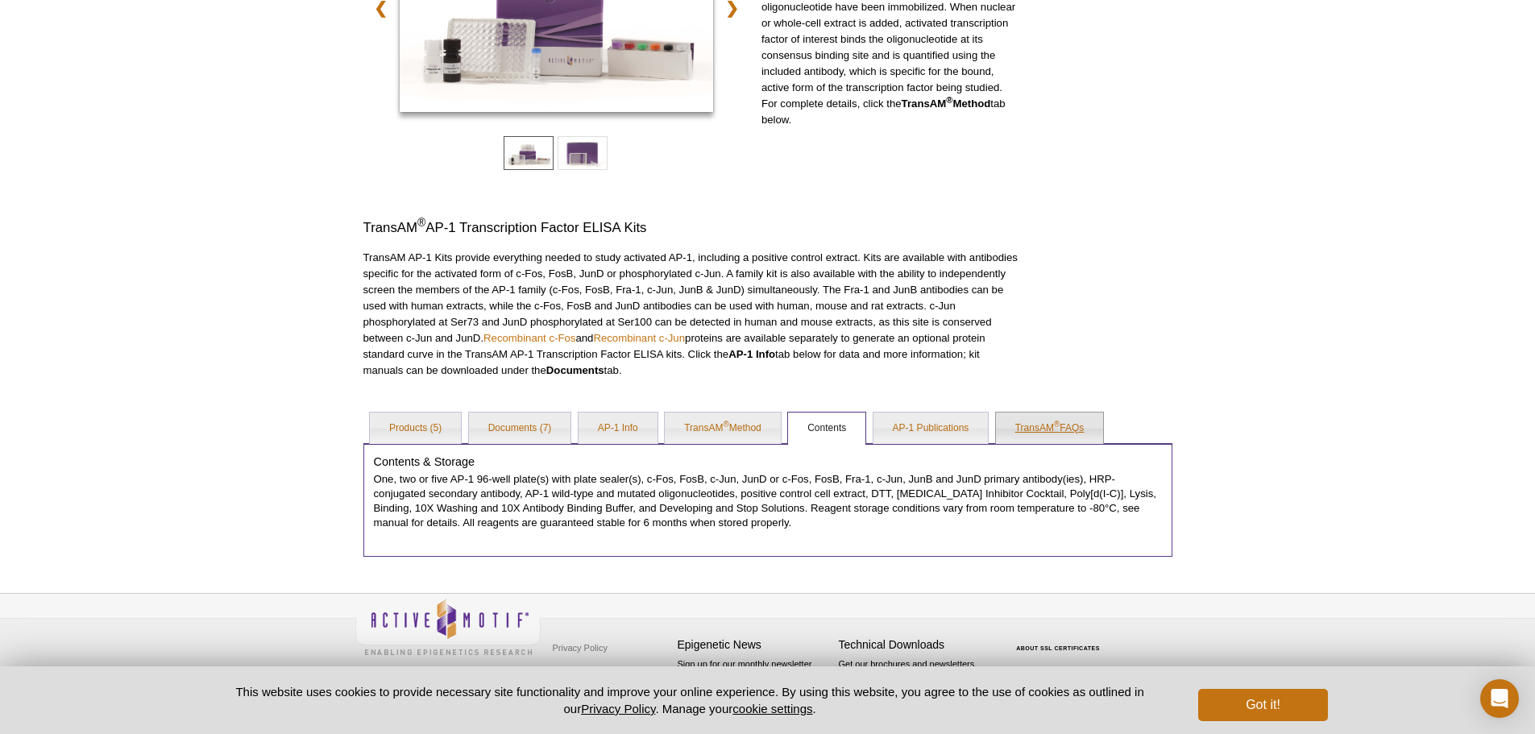
click at [1028, 422] on link "TransAM ® FAQs" at bounding box center [1050, 429] width 108 height 32
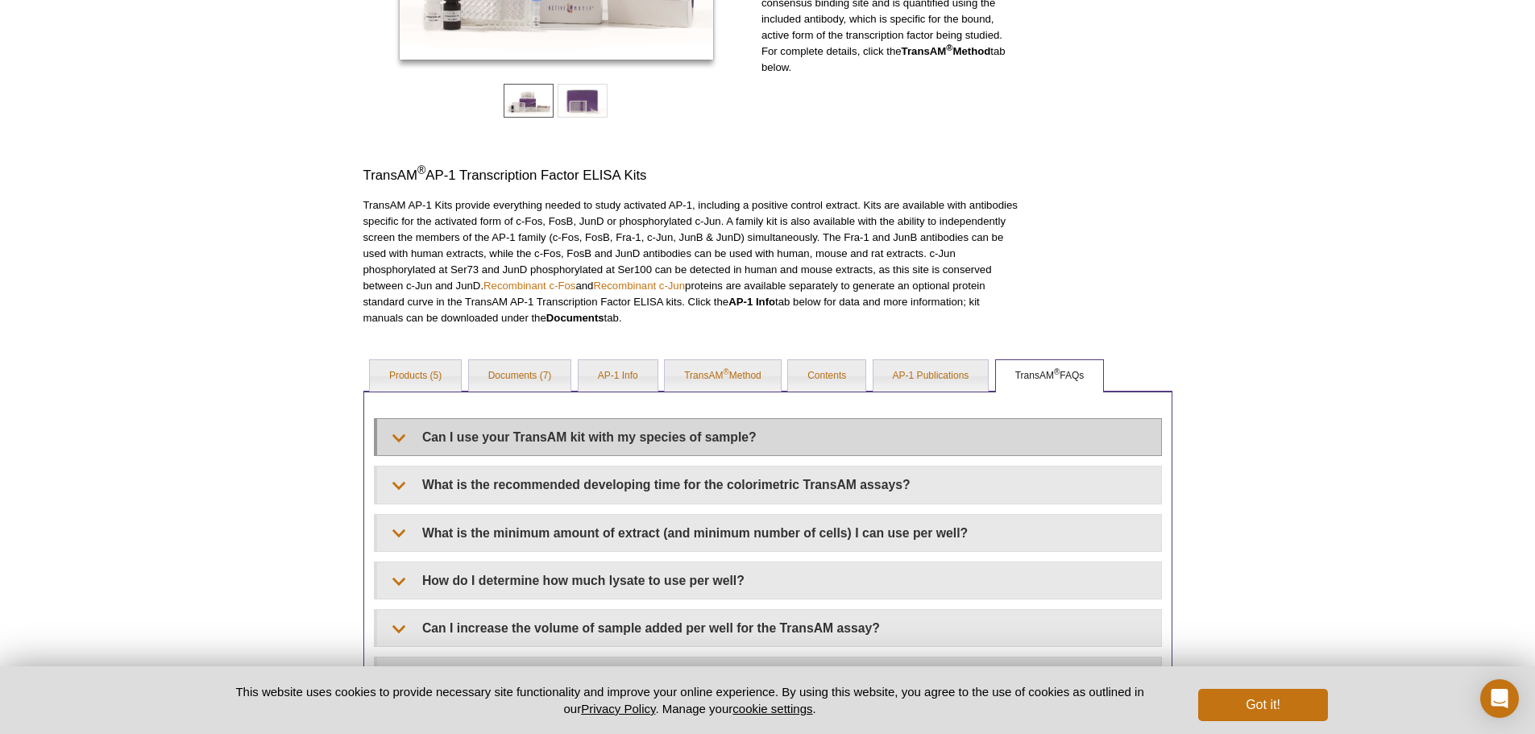
scroll to position [368, 0]
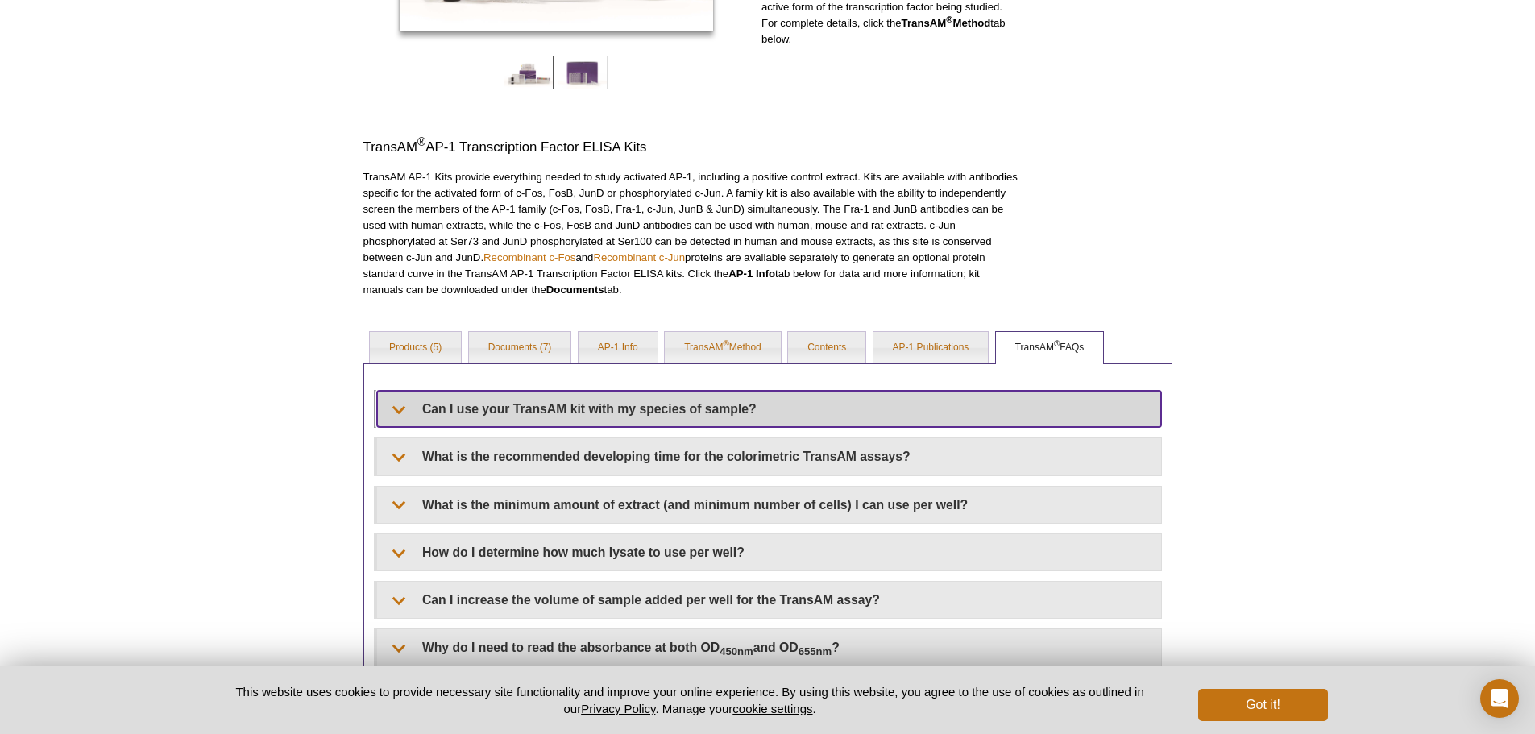
click at [675, 406] on summary "Can I use your TransAM kit with my species of sample?" at bounding box center [769, 409] width 784 height 36
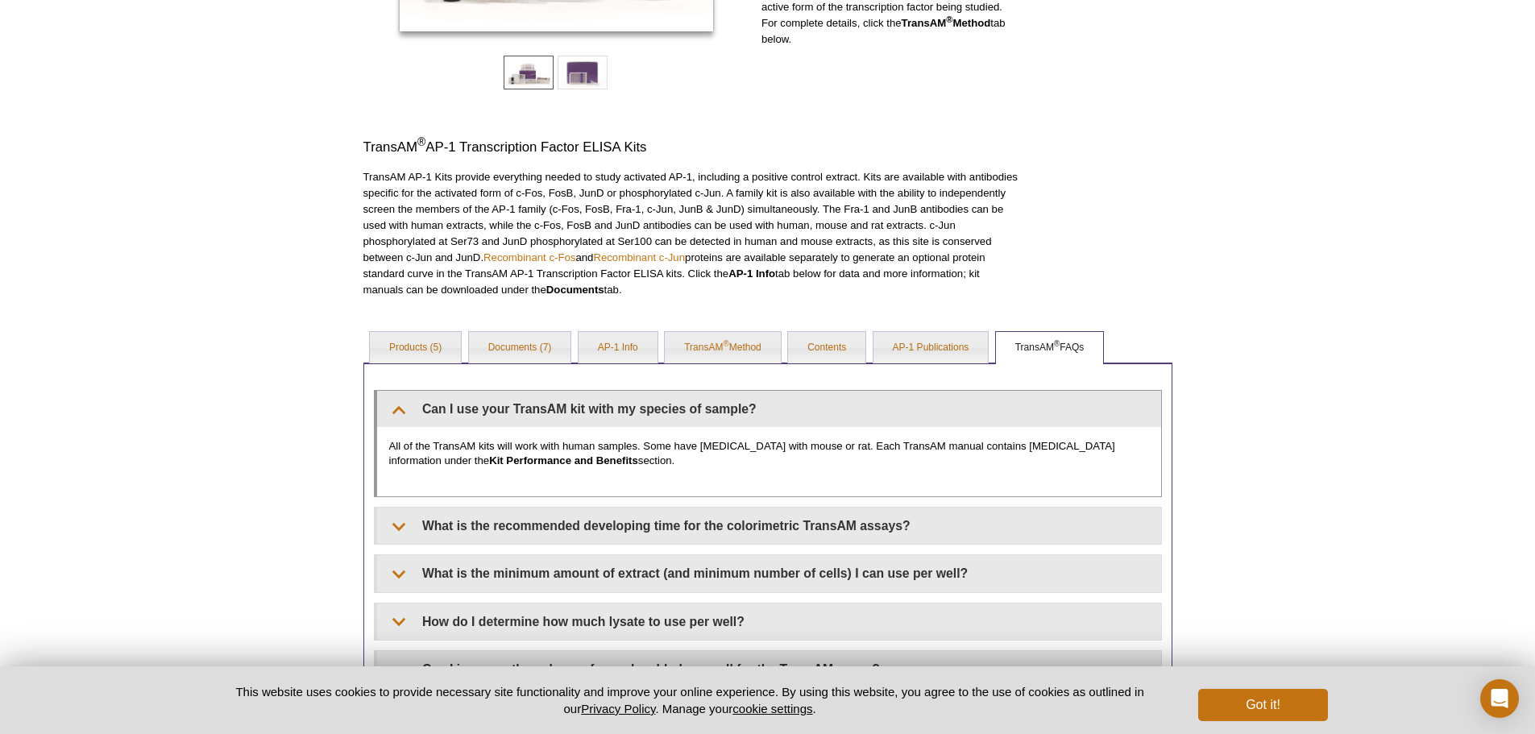
click at [932, 480] on div "All of the TransAM kits will work with human samples. Some have cross-reactivit…" at bounding box center [769, 461] width 784 height 69
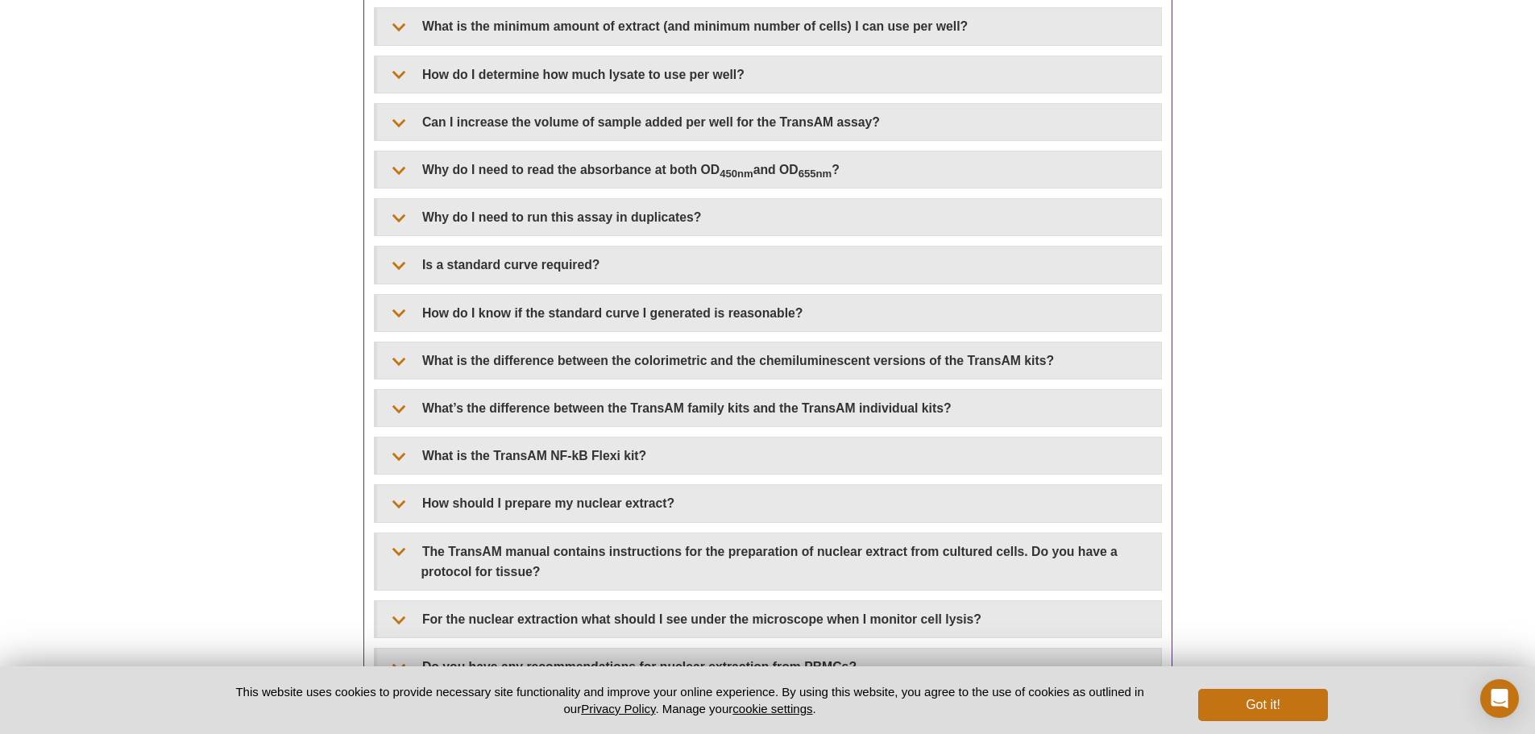
scroll to position [932, 0]
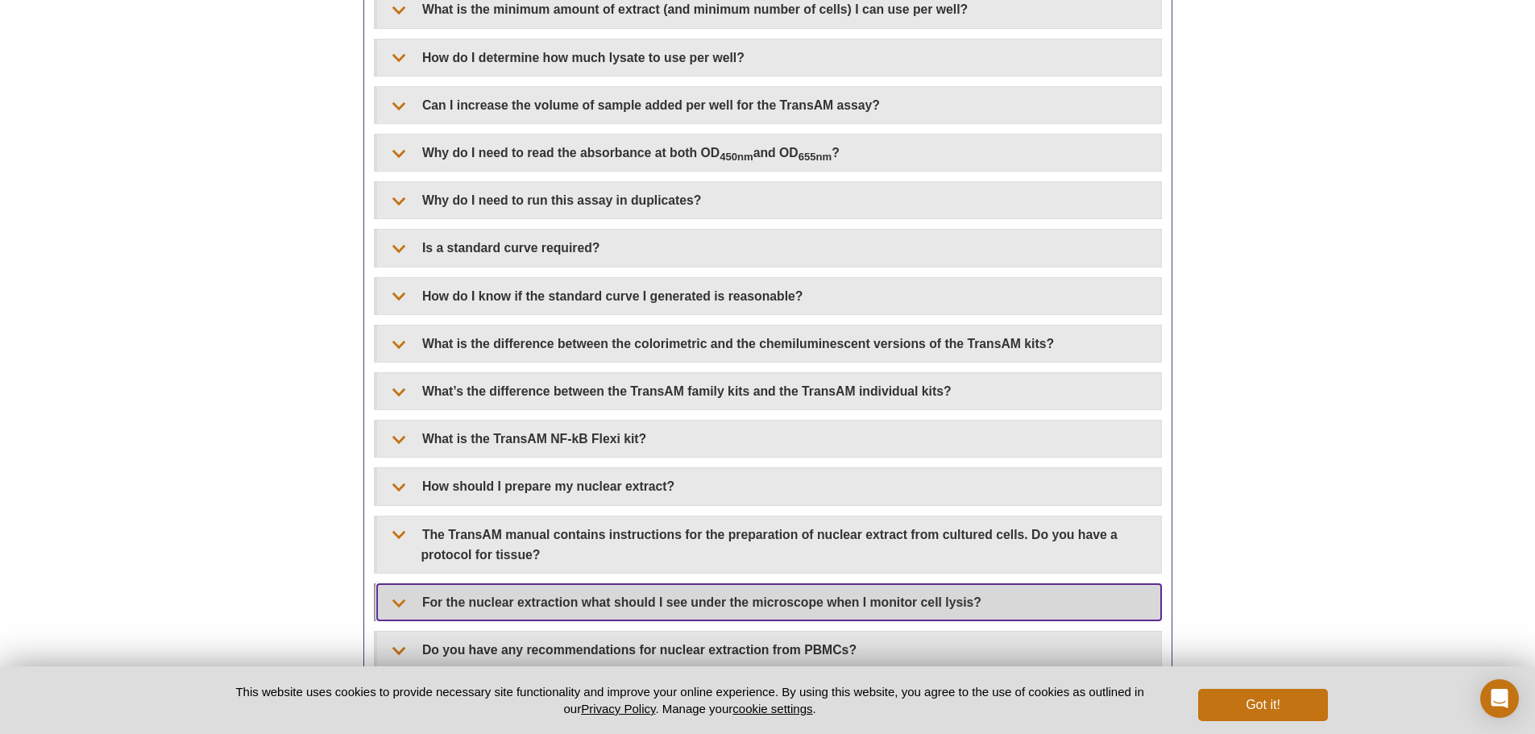
click at [605, 607] on summary "For the nuclear extraction what should I see under the microscope when I monito…" at bounding box center [769, 602] width 784 height 36
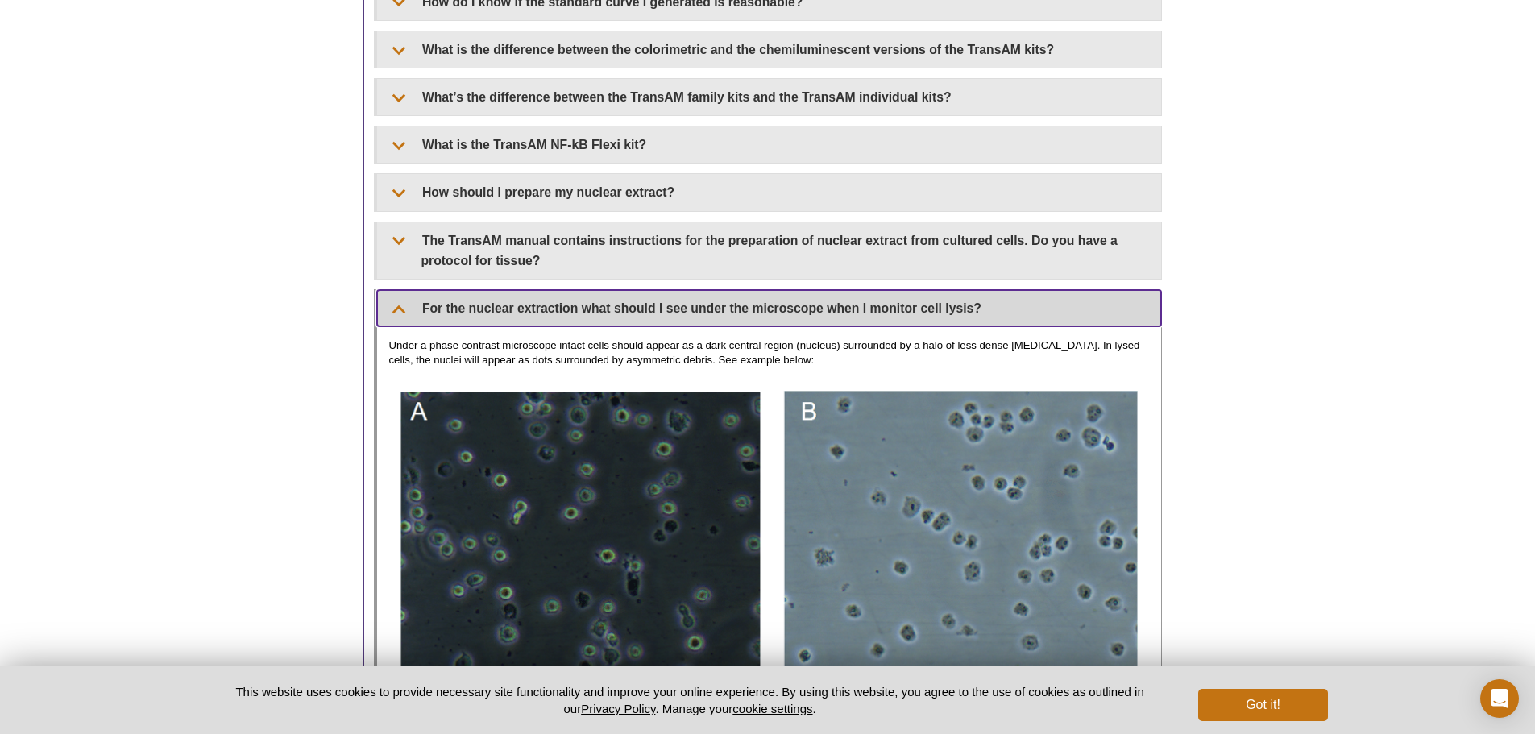
scroll to position [1255, 0]
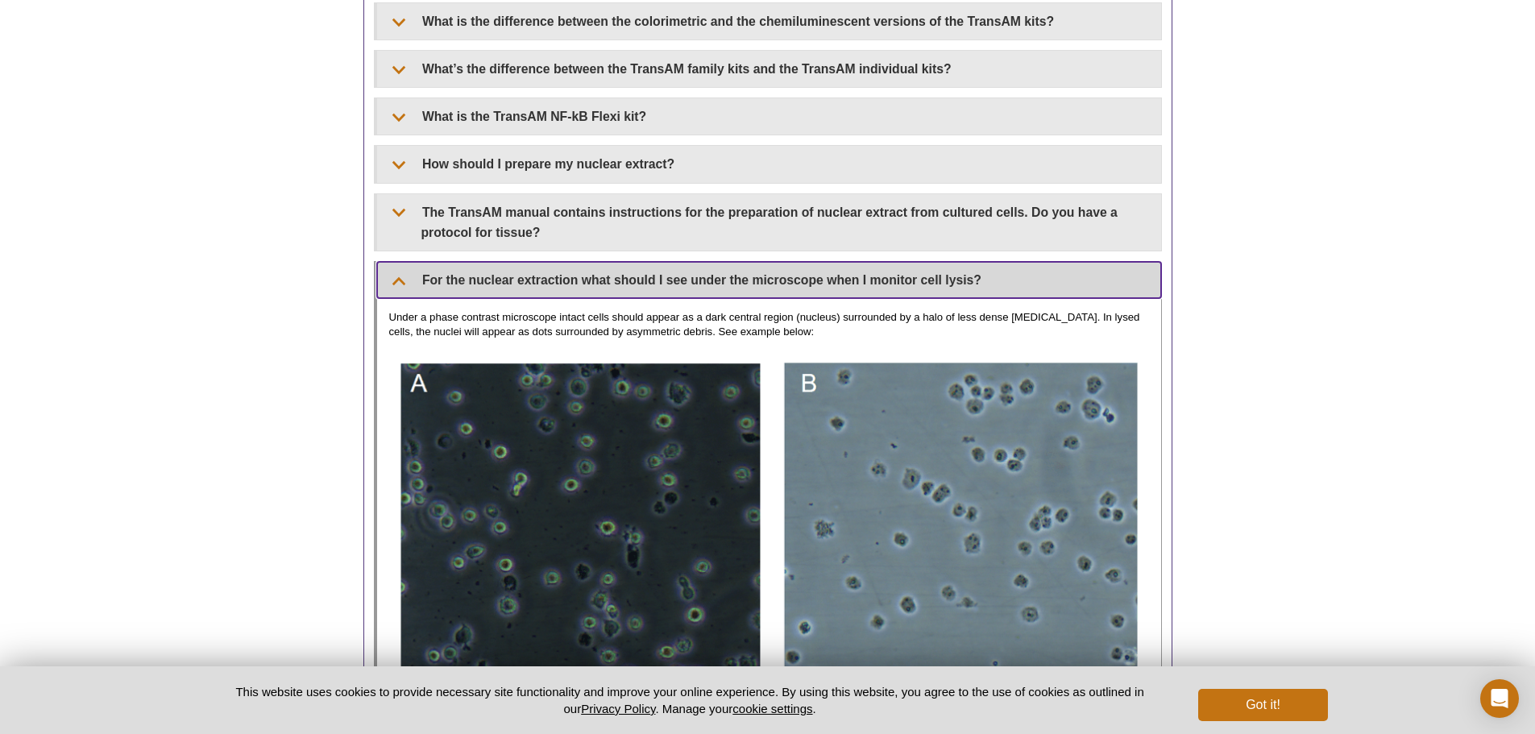
click at [560, 280] on summary "For the nuclear extraction what should I see under the microscope when I monito…" at bounding box center [769, 280] width 784 height 36
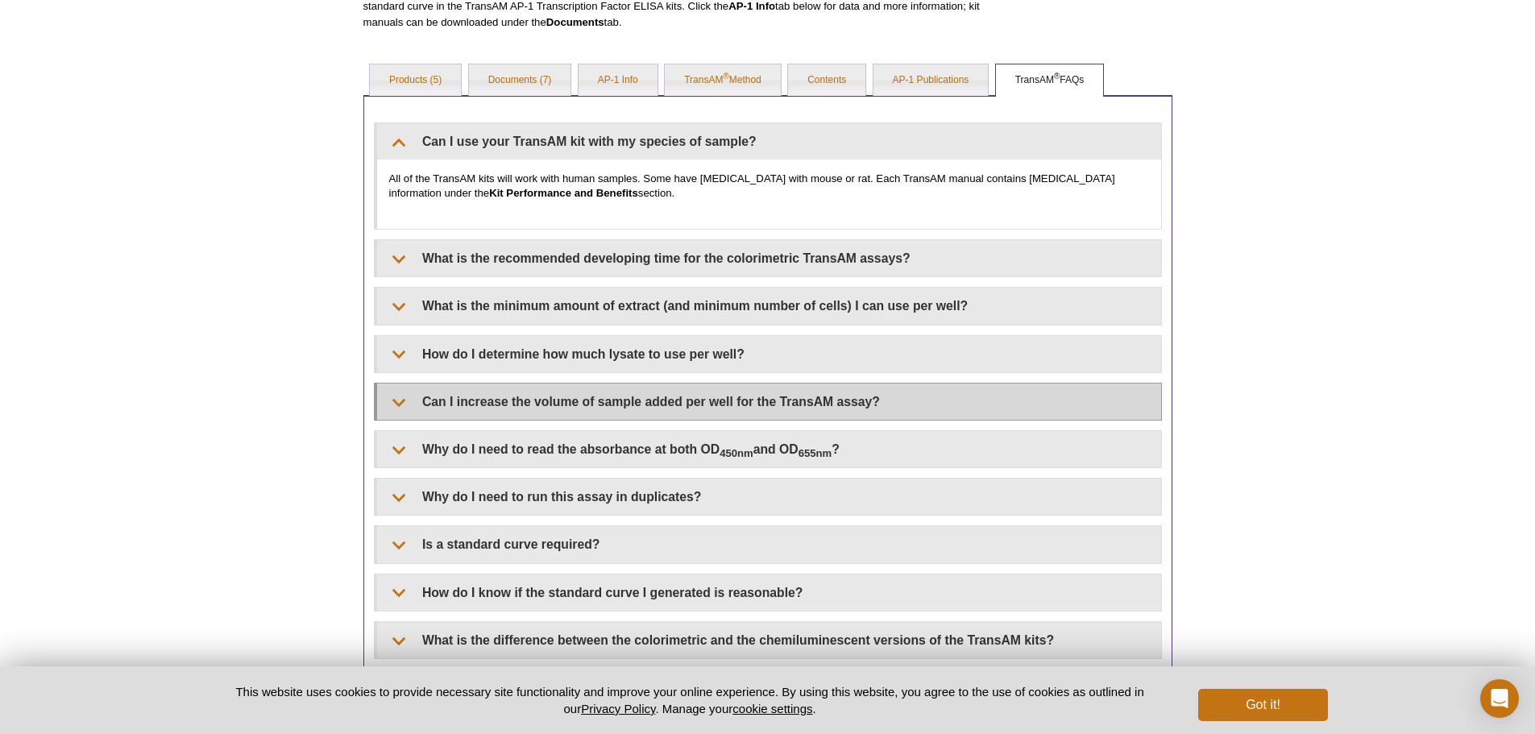
scroll to position [610, 0]
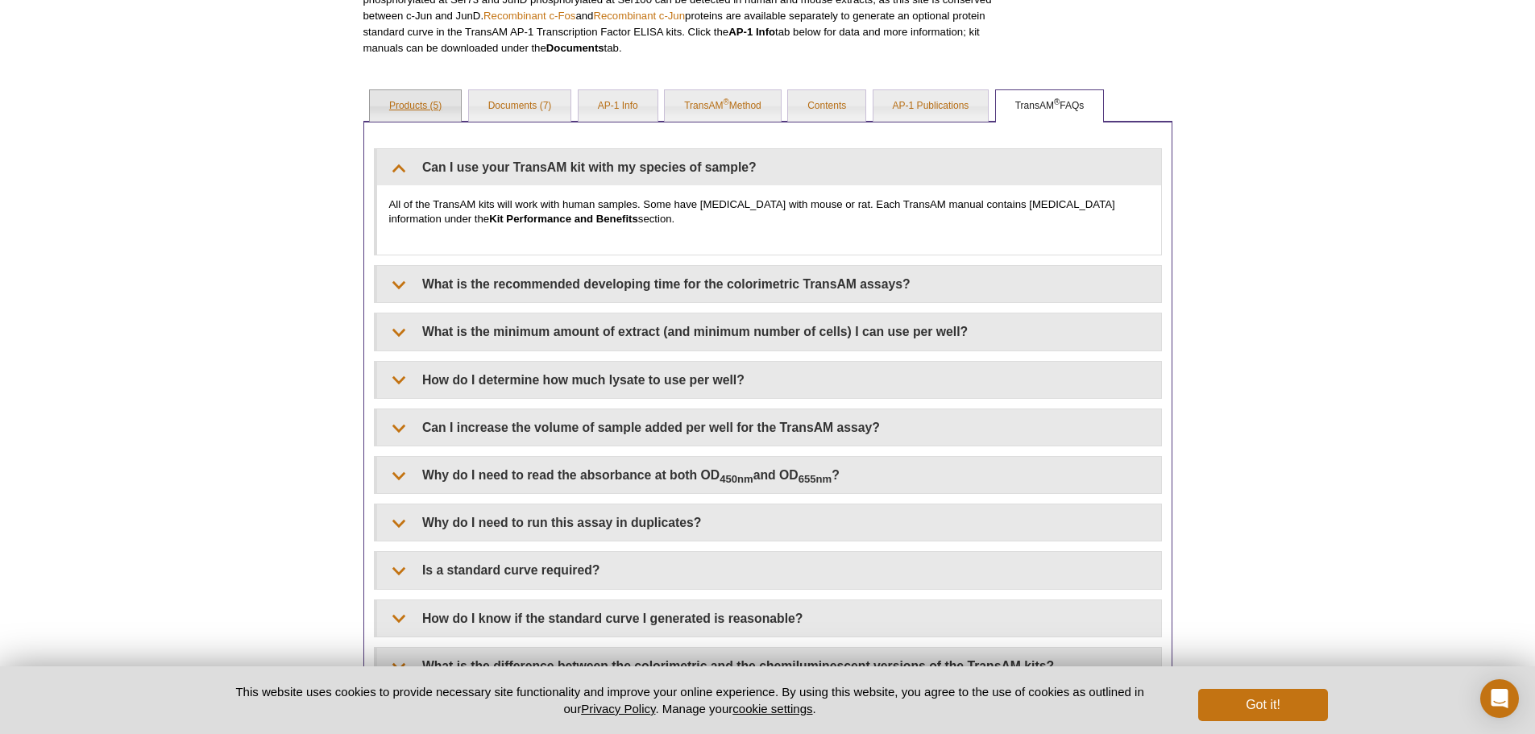
click at [442, 106] on link "Products (5)" at bounding box center [415, 106] width 91 height 32
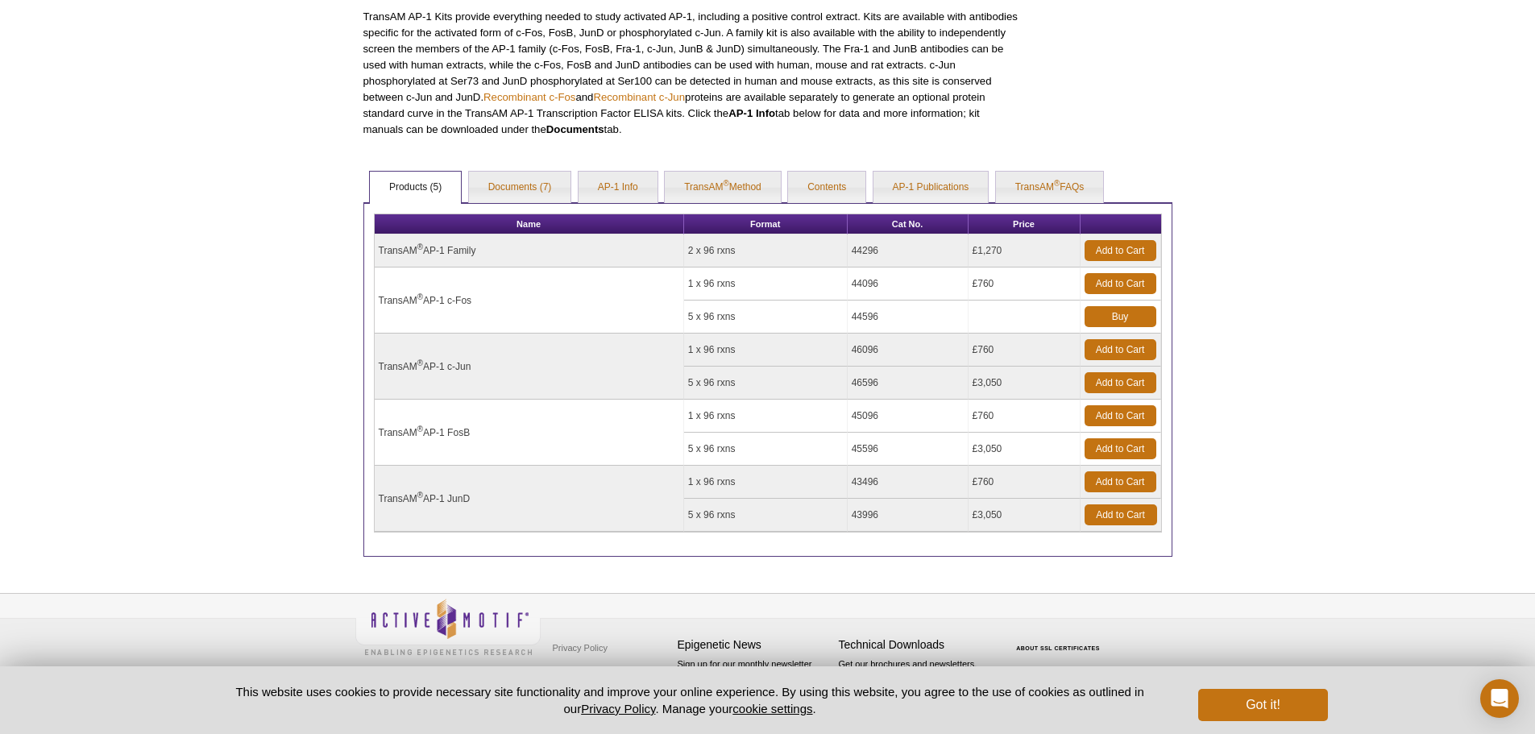
scroll to position [529, 0]
click at [554, 197] on link "Documents (7)" at bounding box center [520, 188] width 102 height 32
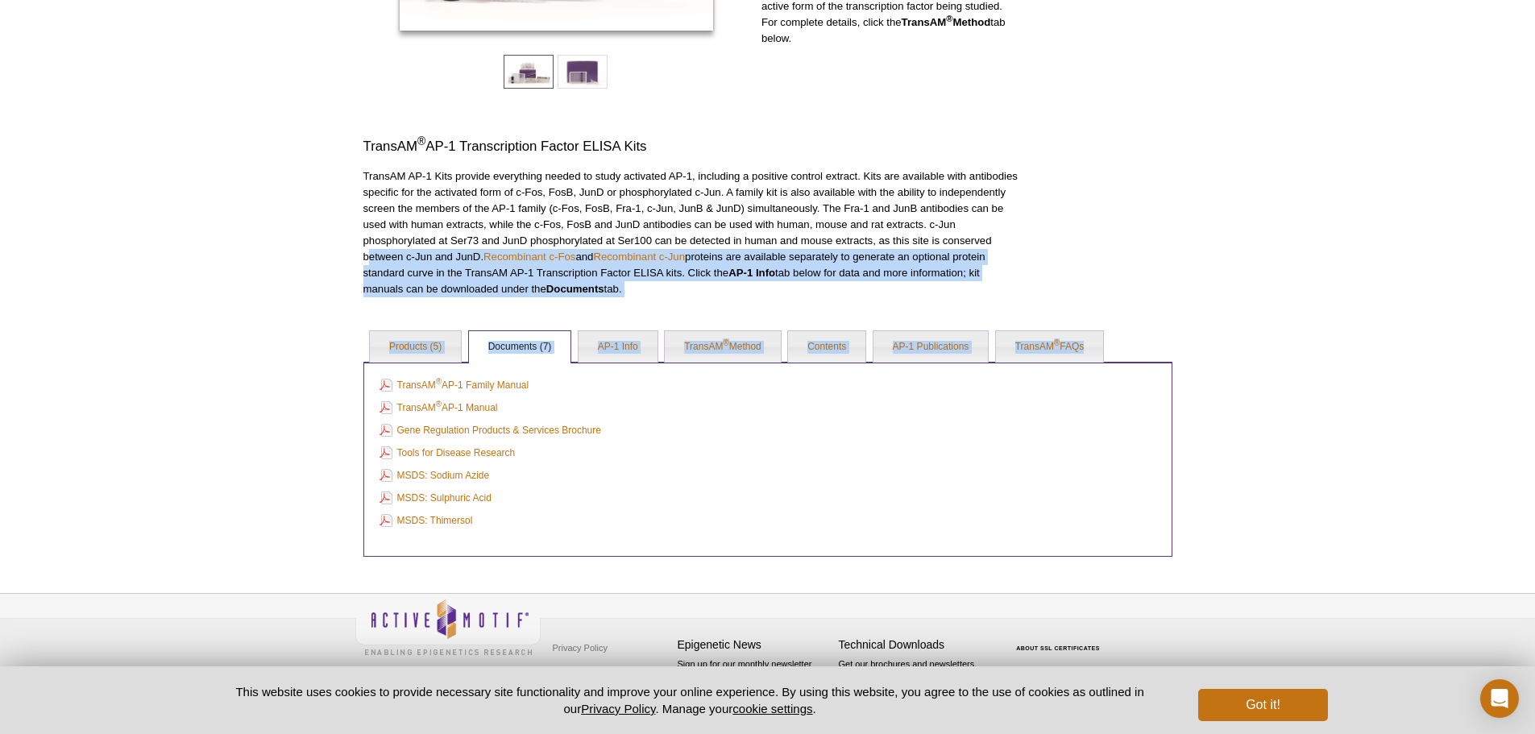
click at [379, 368] on div "AVAILABLE PRODUCTS TransAM ® ATF-2 TransAM ® c-Myc TransAM ® C/EBP α/β TransAM …" at bounding box center [767, 156] width 825 height 801
click at [334, 366] on div "Active Motif Logo Enabling Epigenetics Research 0 Search Skip to content Active…" at bounding box center [767, 182] width 1535 height 1103
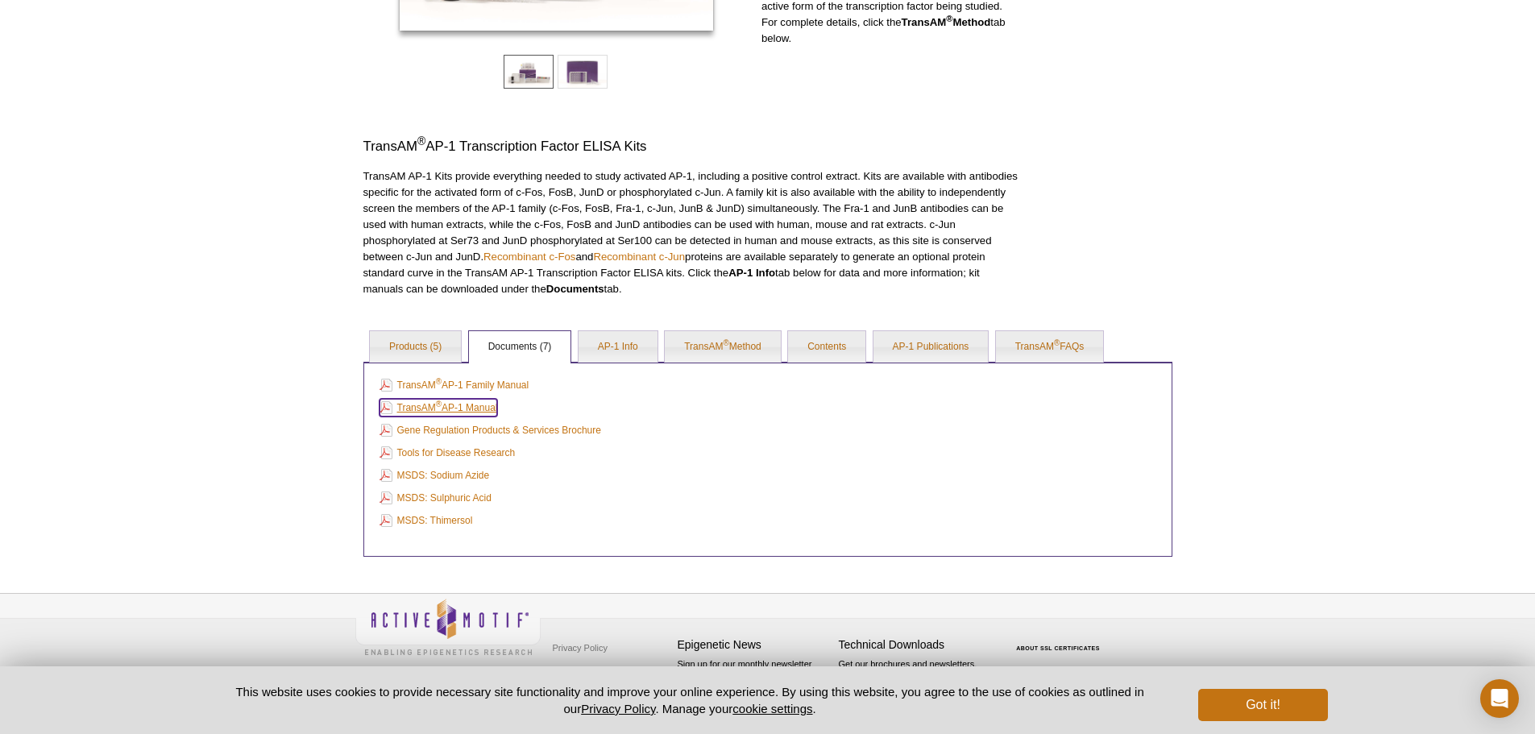
click at [447, 408] on link "TransAM ® AP-1 Manual" at bounding box center [439, 408] width 118 height 18
click at [417, 345] on link "Products (5)" at bounding box center [415, 347] width 91 height 32
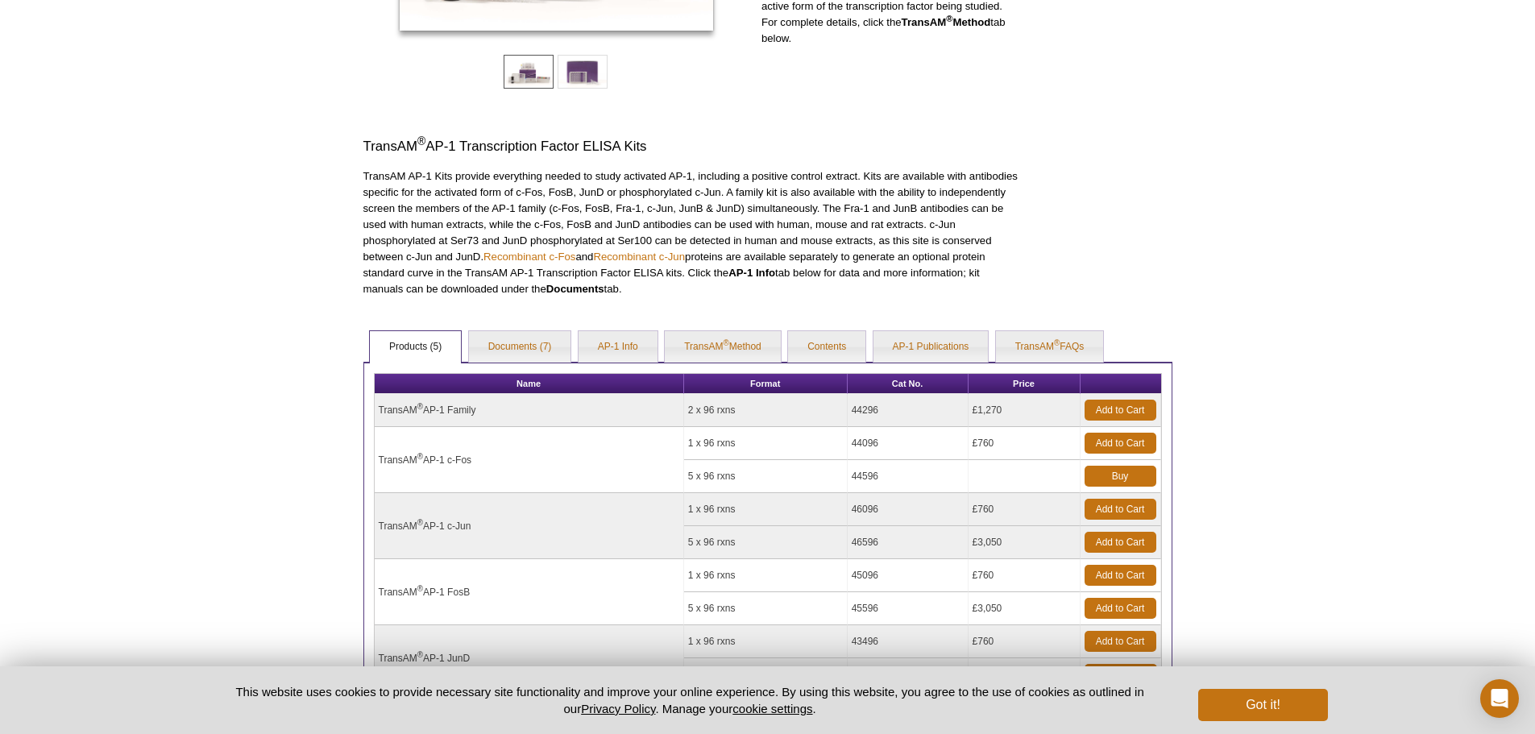
click at [858, 446] on td "44096" at bounding box center [908, 443] width 121 height 33
copy td "44096"
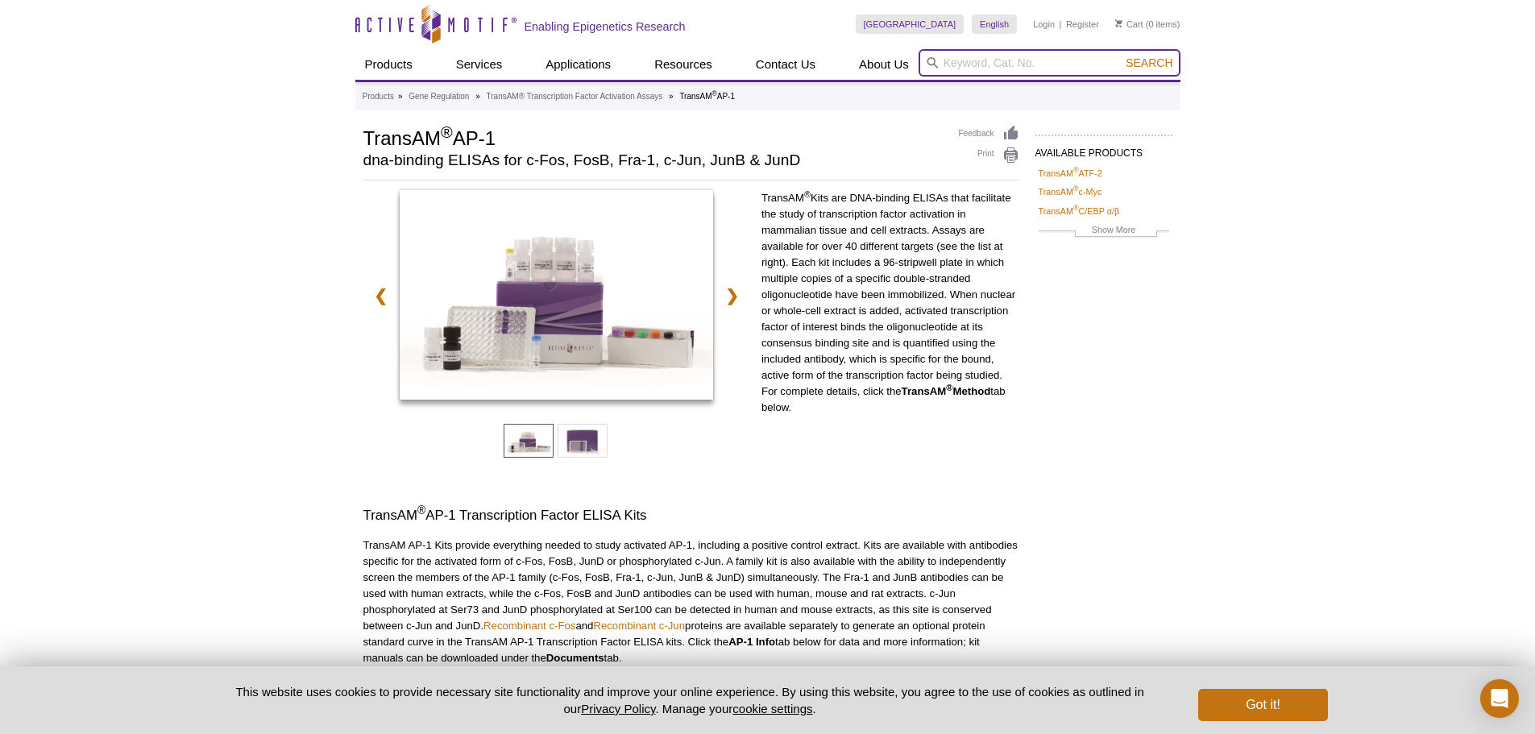
click at [1023, 61] on input "search" at bounding box center [1050, 62] width 262 height 27
click at [463, 140] on h1 "TransAM ® AP-1" at bounding box center [652, 137] width 579 height 24
drag, startPoint x: 459, startPoint y: 140, endPoint x: 500, endPoint y: 141, distance: 40.3
click at [500, 141] on h1 "TransAM ® AP-1" at bounding box center [652, 137] width 579 height 24
copy h1 "AP-1"
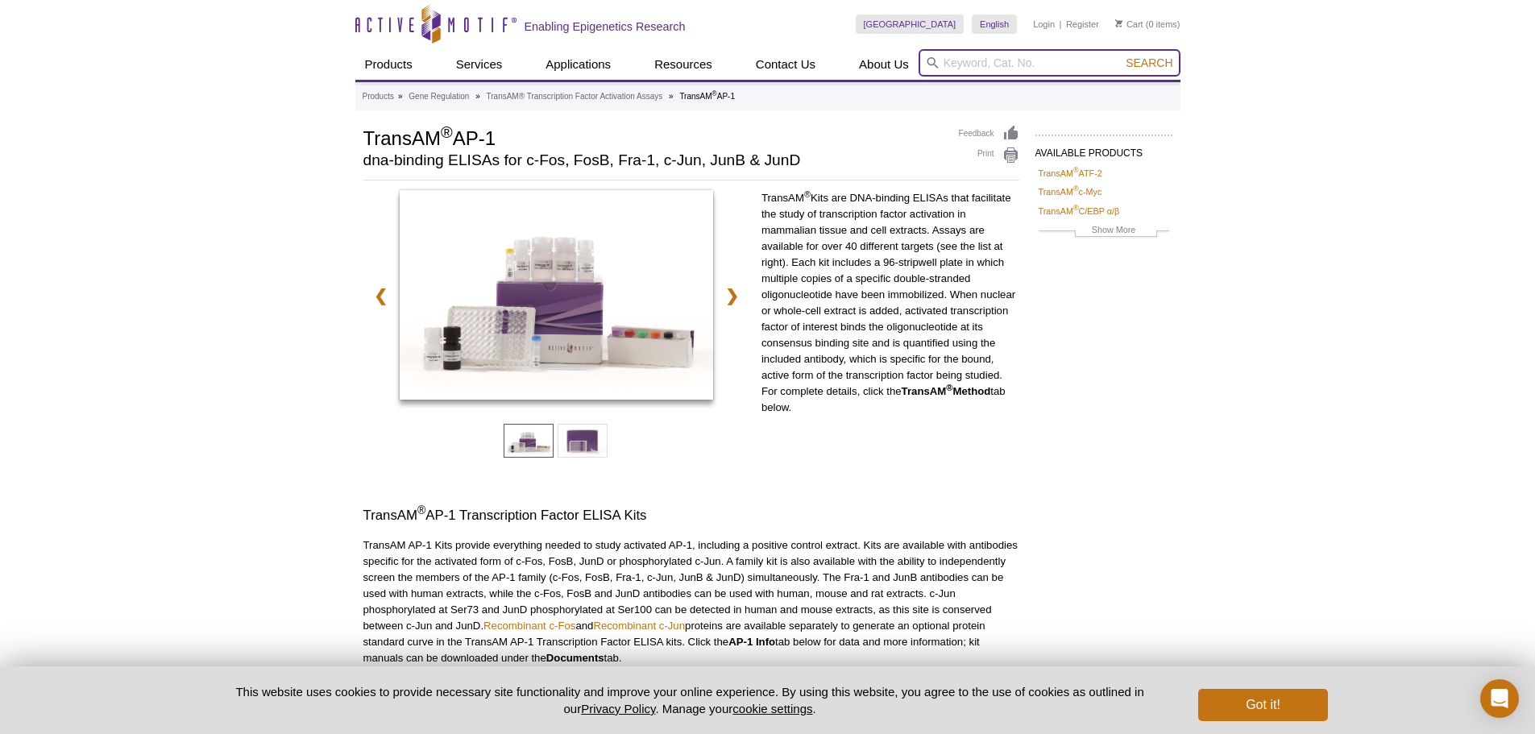
click at [957, 59] on input "search" at bounding box center [1050, 62] width 262 height 27
paste input "AP-1"
type input "AP-1"
click at [1121, 56] on button "Search" at bounding box center [1149, 63] width 56 height 15
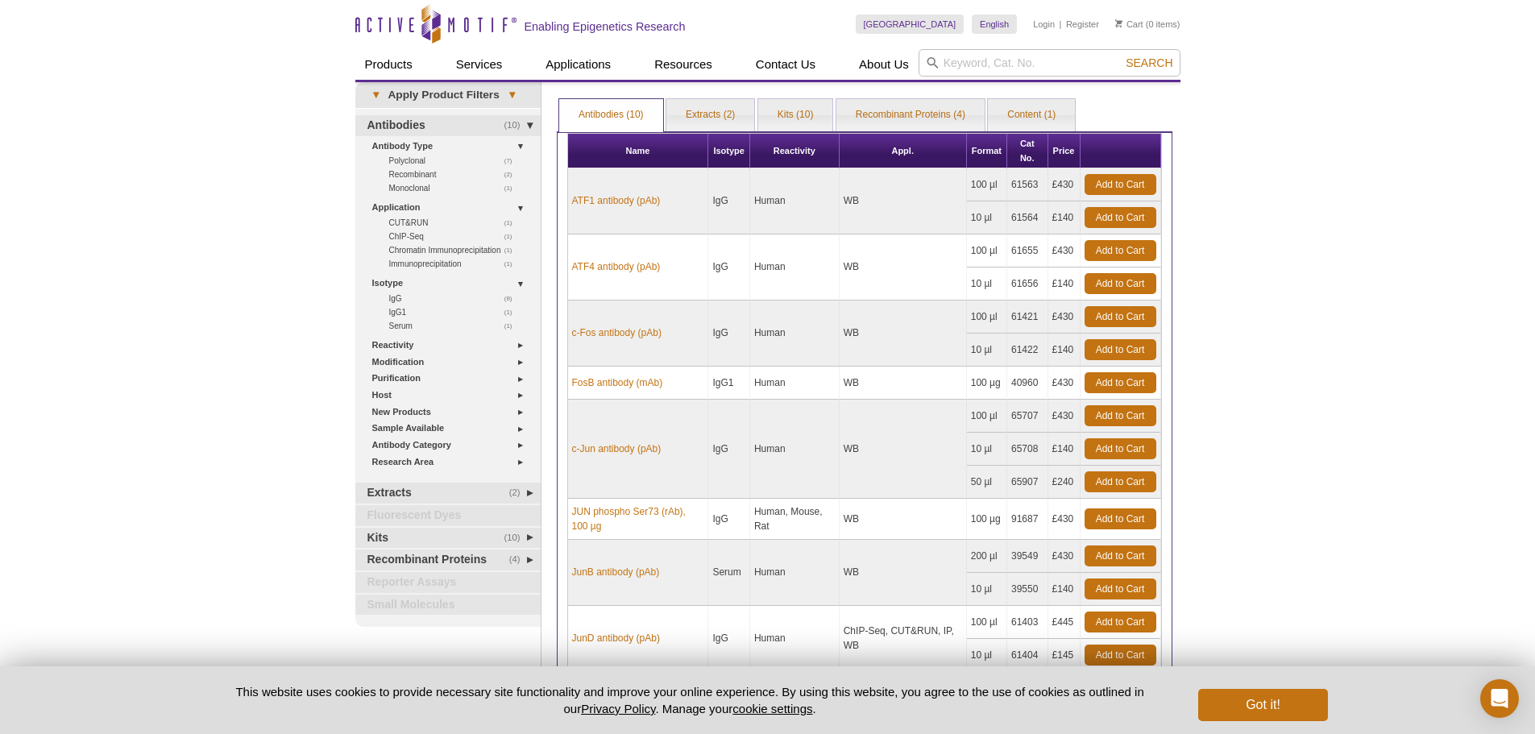
click at [1288, 102] on div "Active Motif Logo Enabling Epigenetics Research 0 Search Skip to content Active…" at bounding box center [767, 487] width 1535 height 974
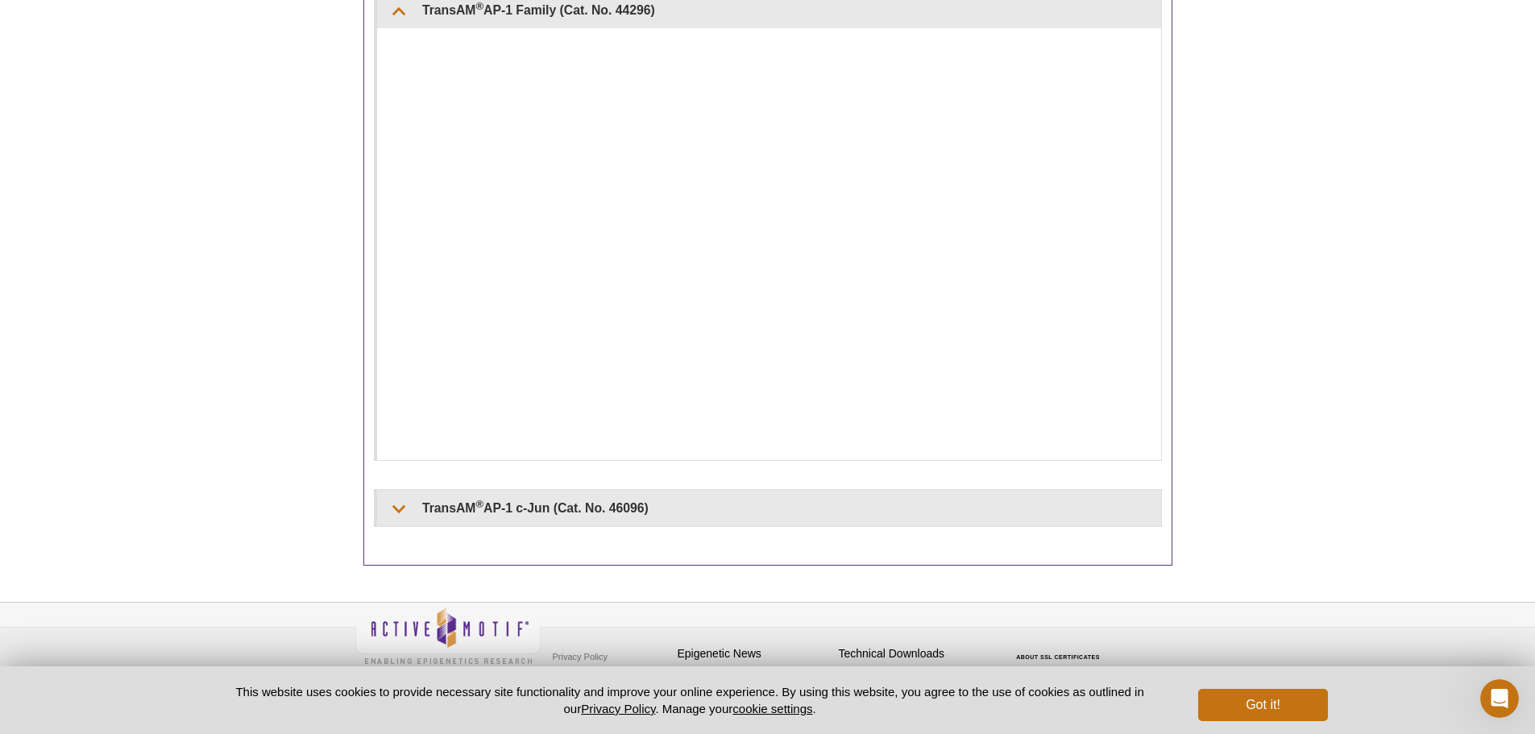
scroll to position [791, 0]
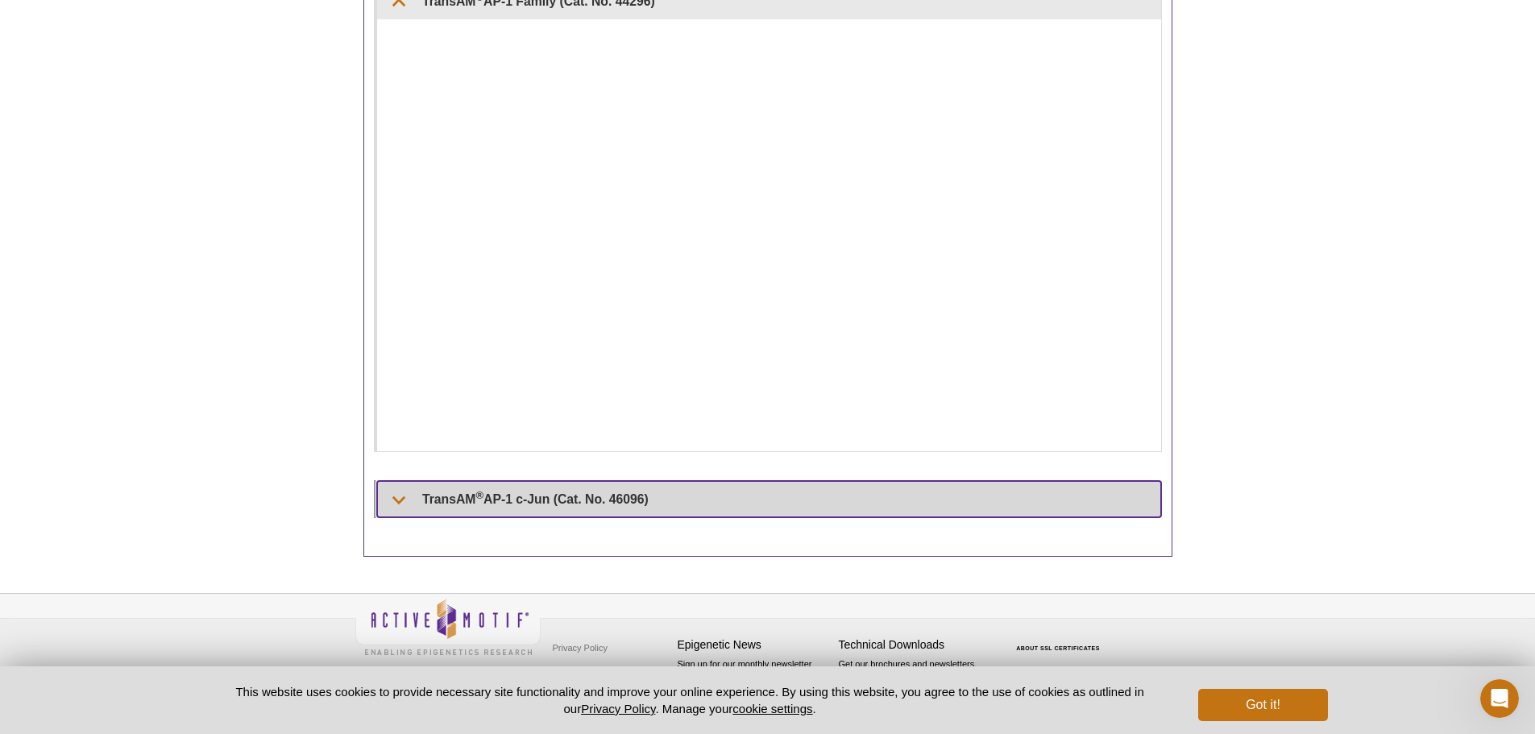
click at [480, 508] on summary "TransAM ® AP-1 c-Jun (Cat. No. 46096)" at bounding box center [769, 499] width 784 height 36
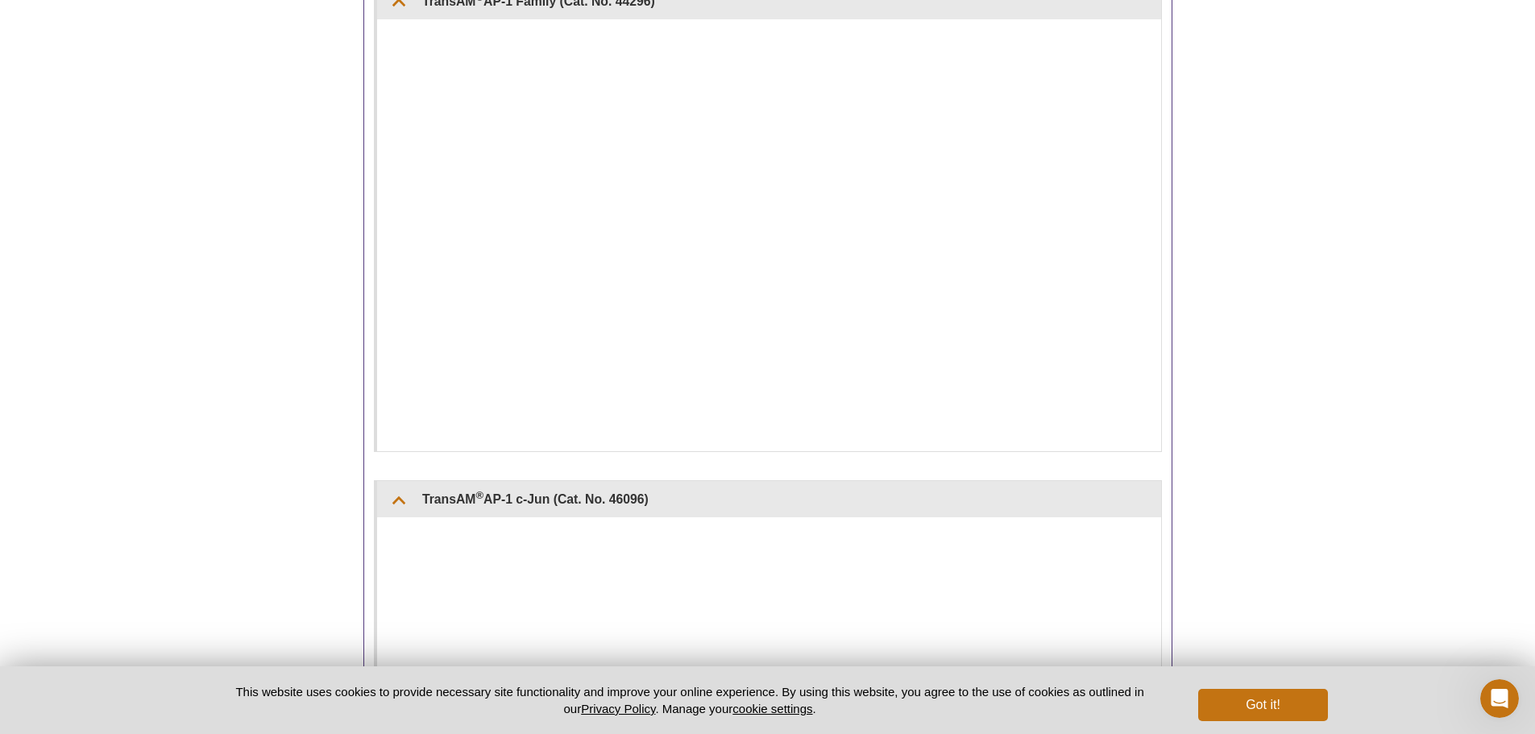
click at [1253, 722] on pint-cookie-banner "This website uses cookies to provide necessary site functionality and improve y…" at bounding box center [767, 701] width 1535 height 68
click at [1249, 714] on button "Got it!" at bounding box center [1262, 705] width 129 height 32
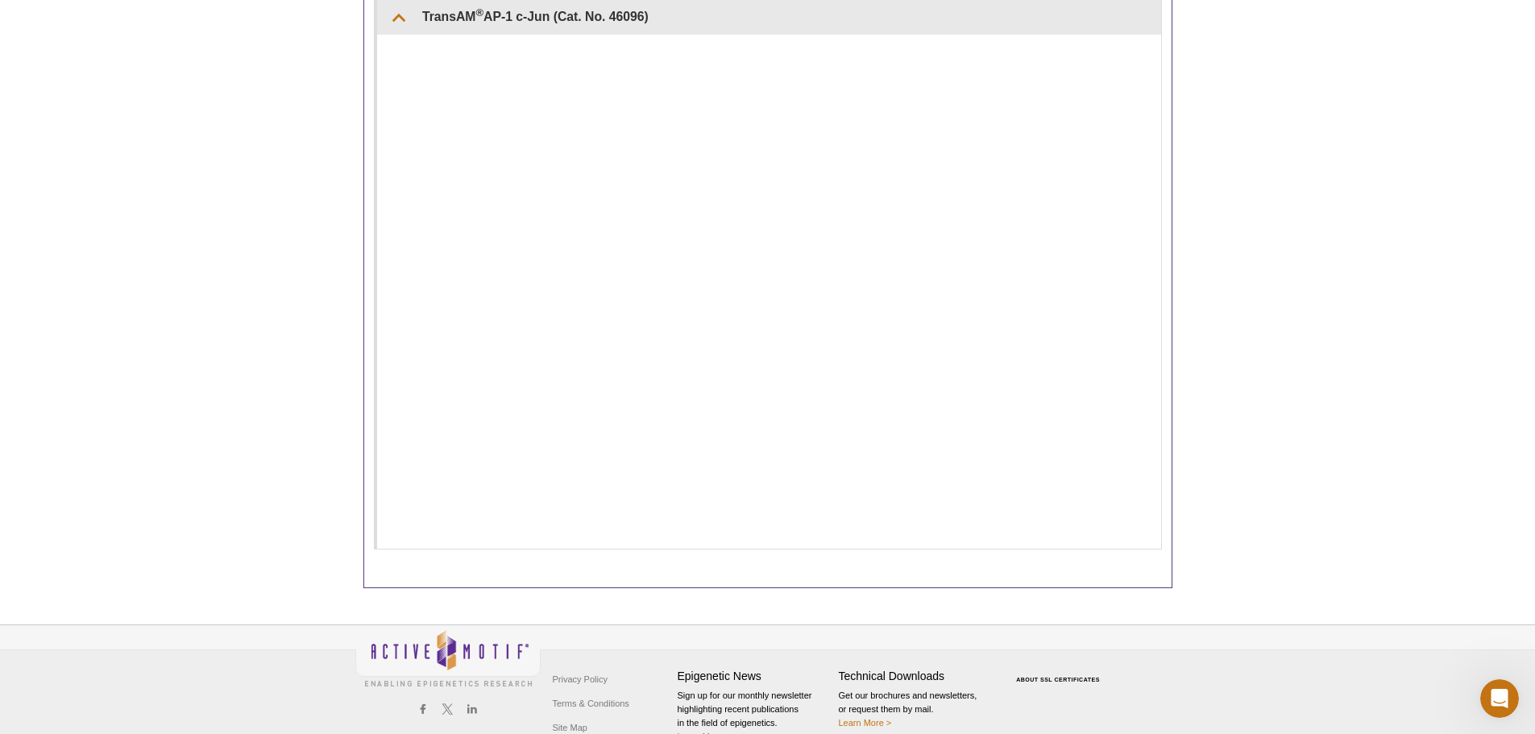
scroll to position [1274, 0]
